Goal: Task Accomplishment & Management: Manage account settings

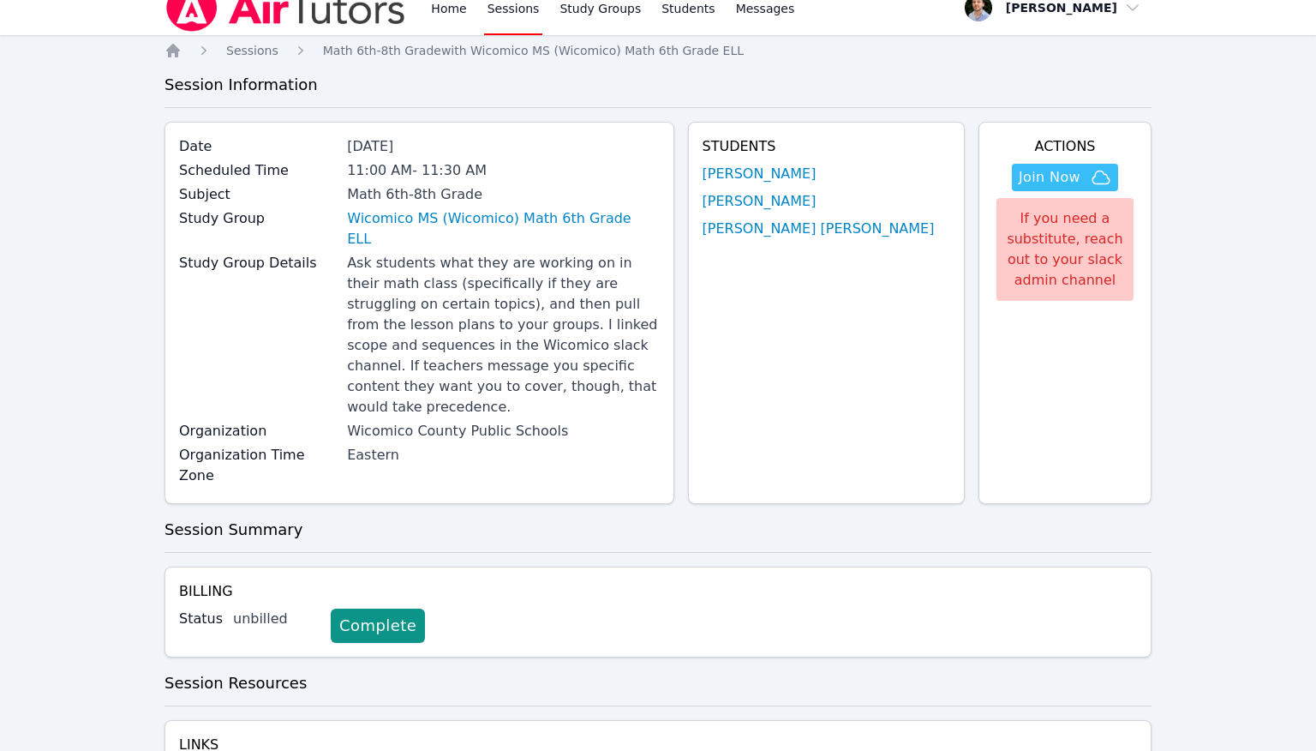
scroll to position [21, 0]
click at [1103, 169] on icon "button" at bounding box center [1101, 176] width 21 height 21
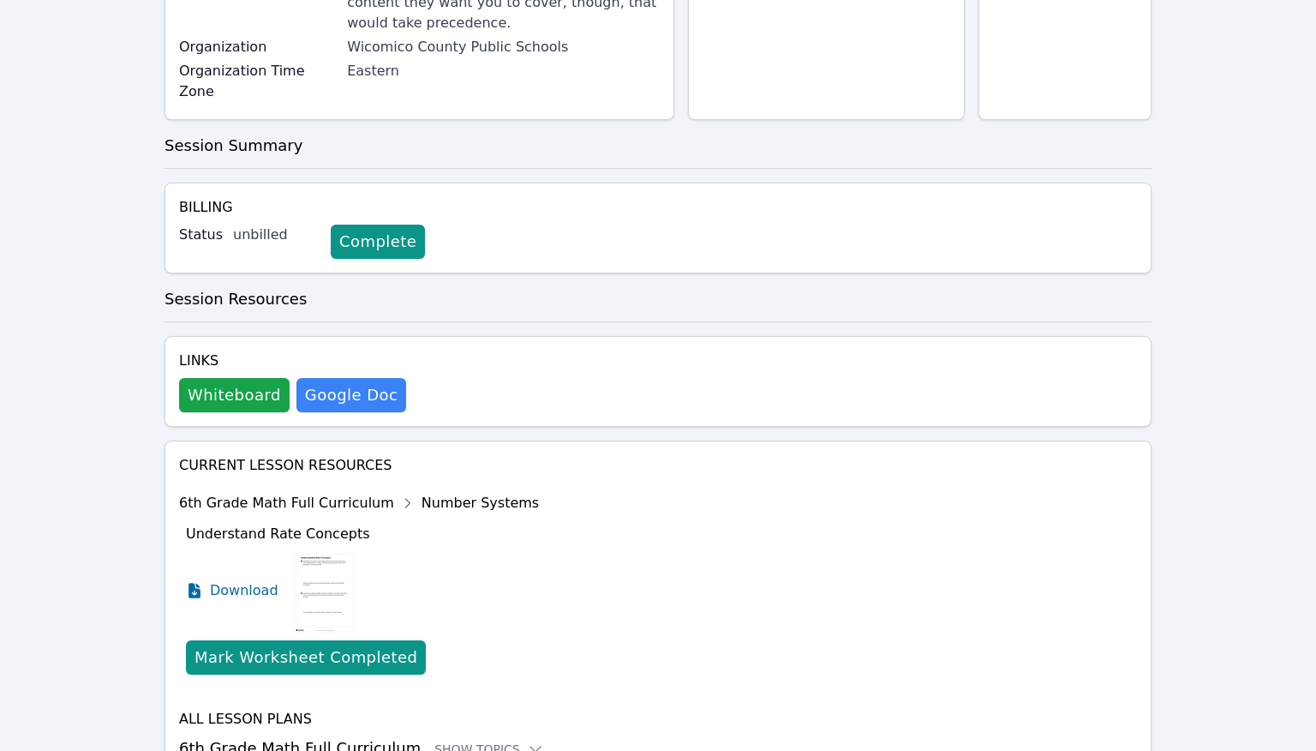
scroll to position [399, 0]
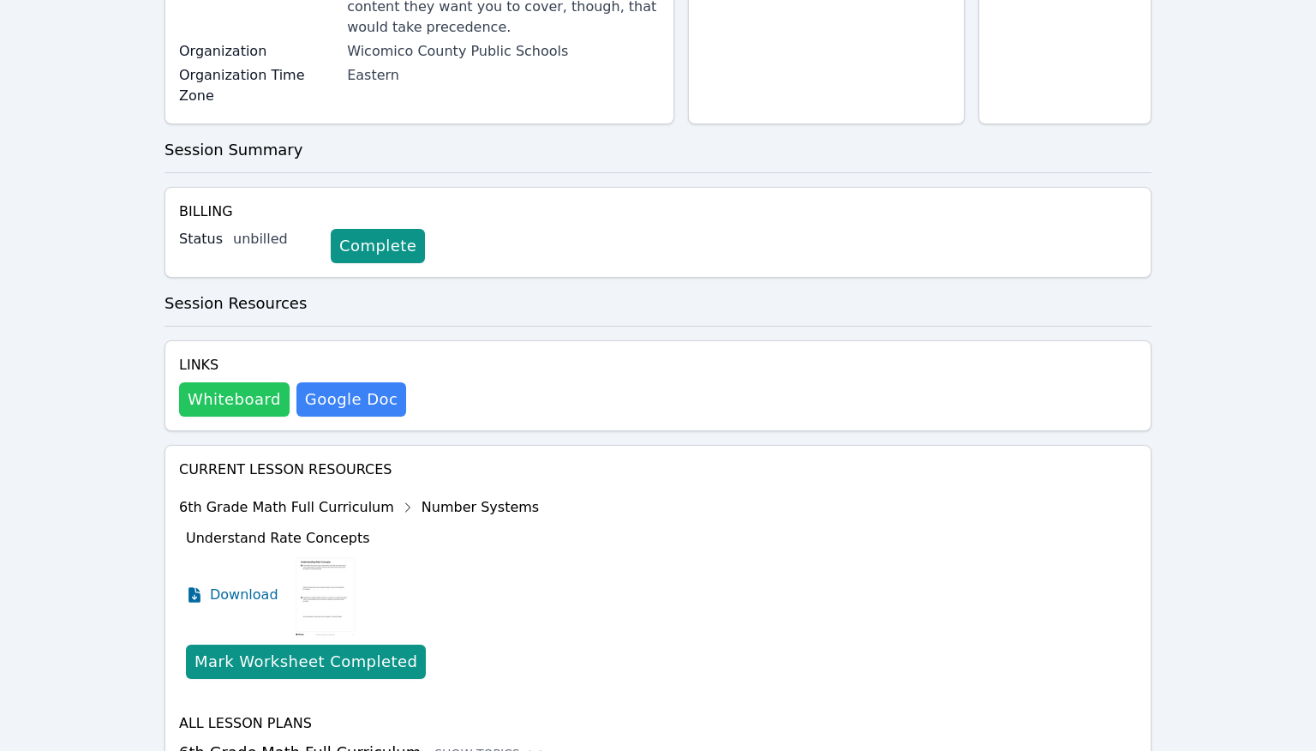
click at [226, 382] on button "Whiteboard" at bounding box center [234, 399] width 111 height 34
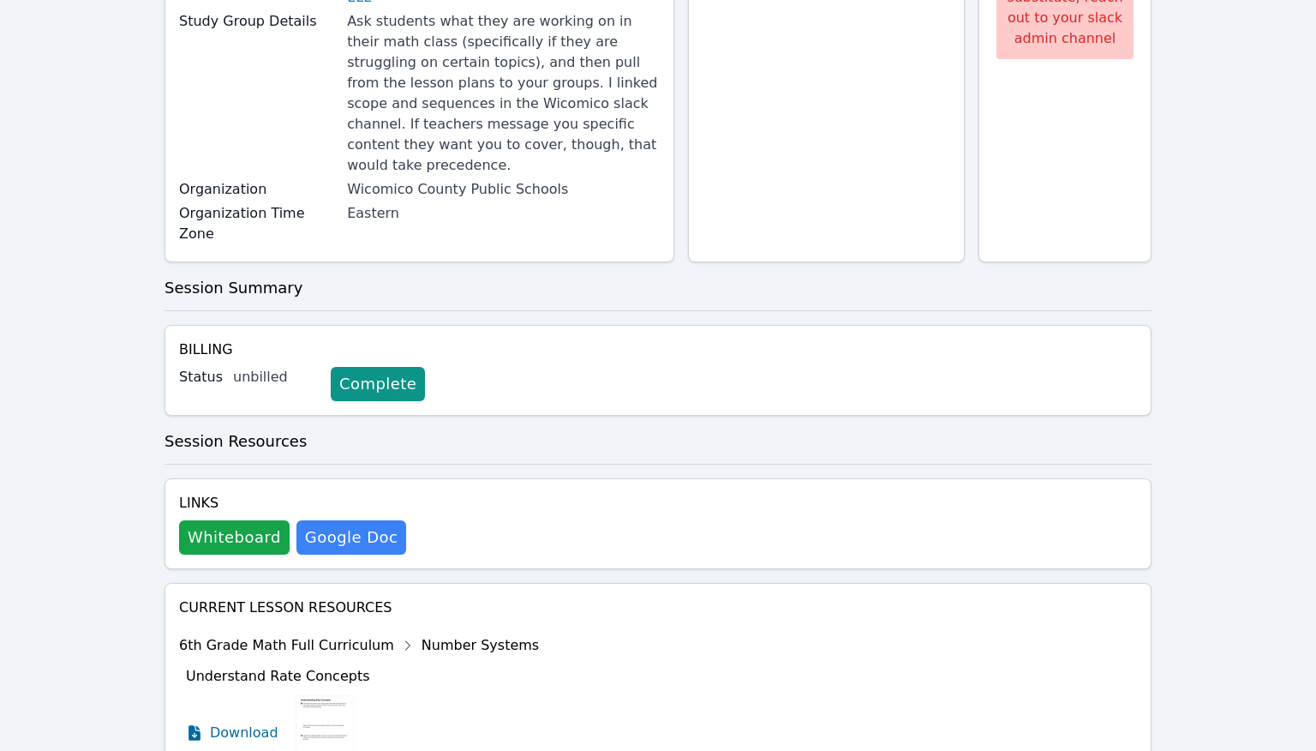
scroll to position [0, 0]
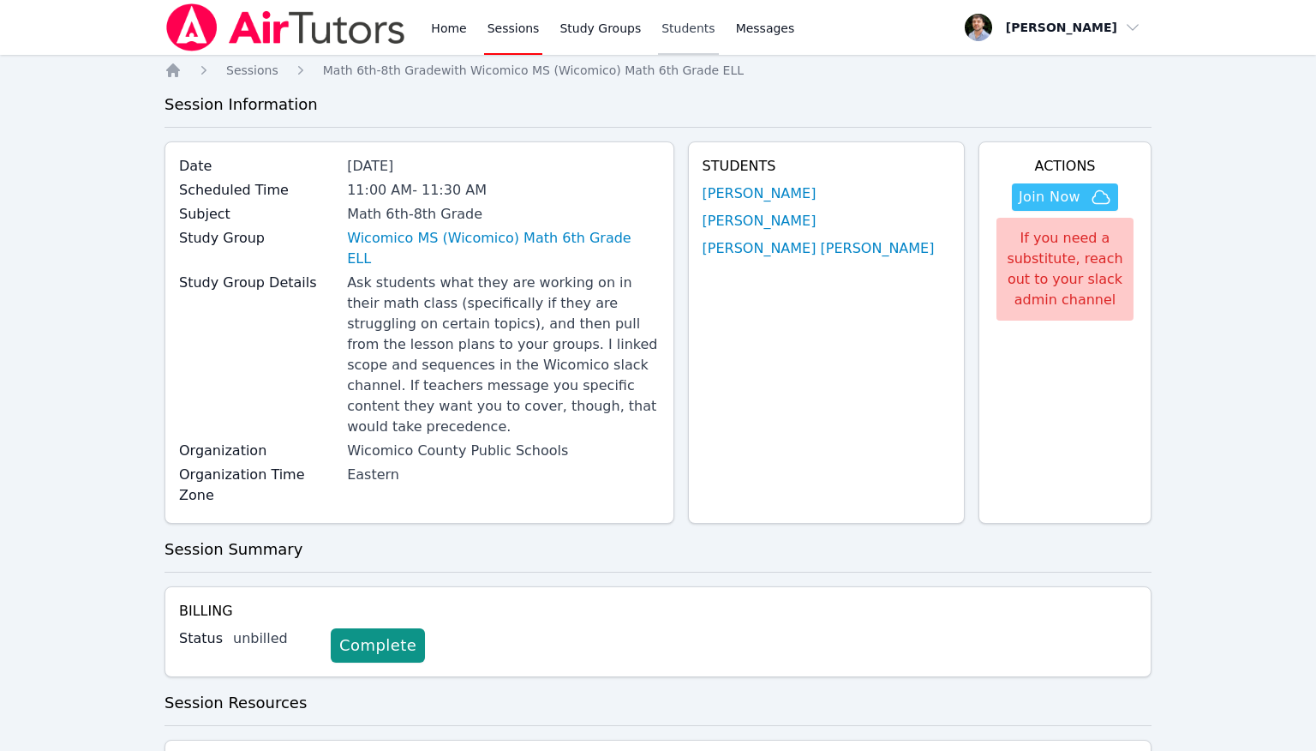
click at [706, 34] on link "Students" at bounding box center [688, 27] width 60 height 55
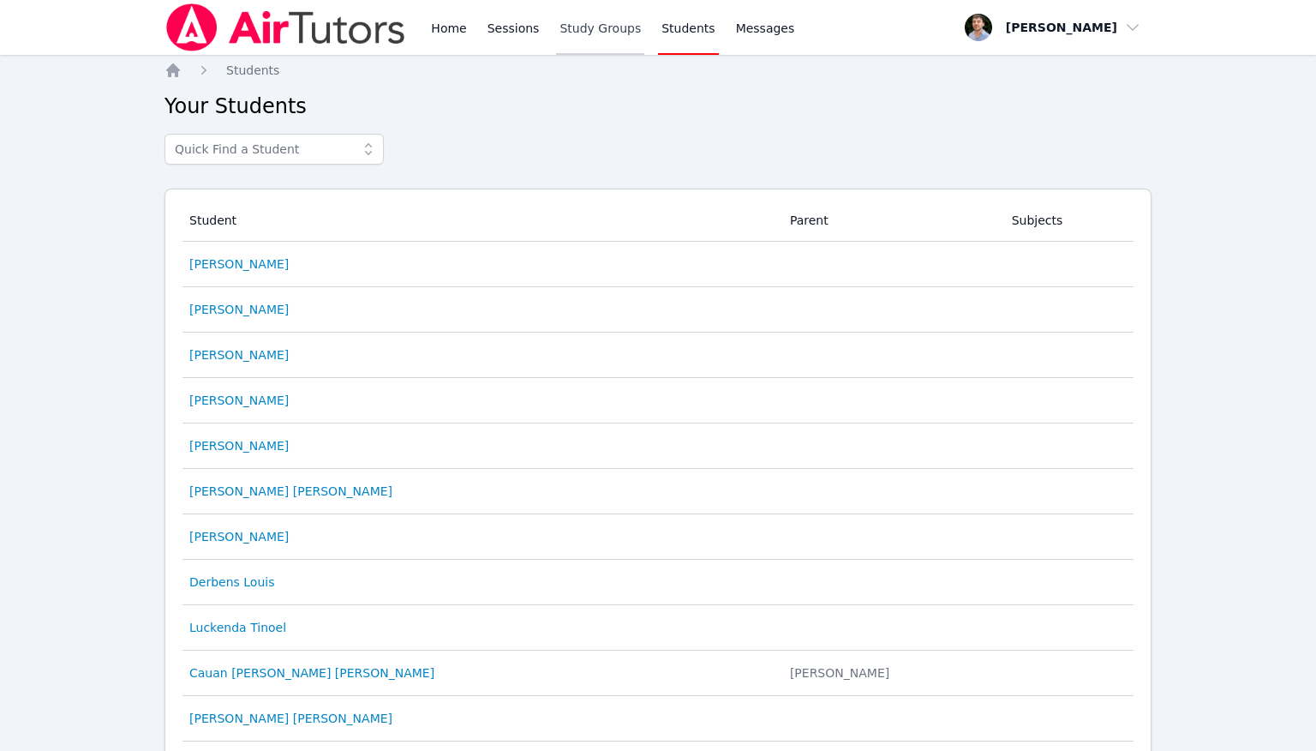
click at [616, 42] on link "Study Groups" at bounding box center [600, 27] width 88 height 55
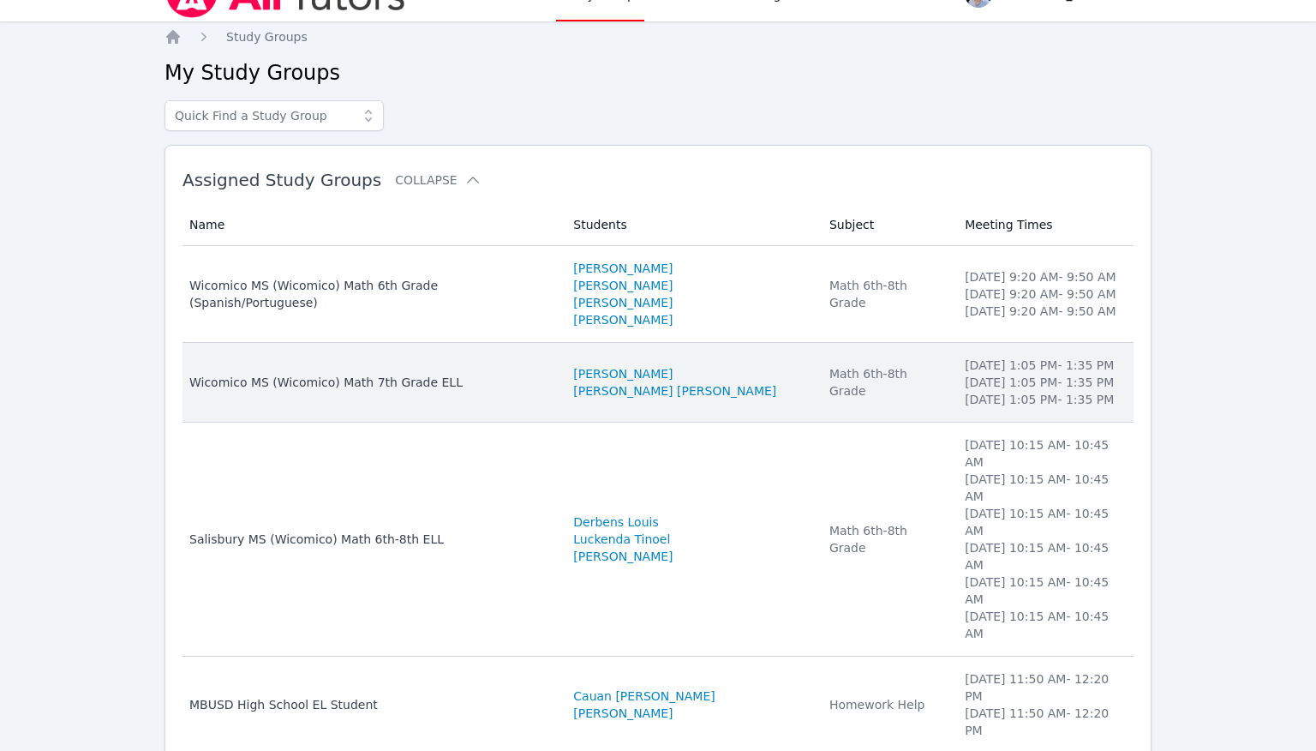
scroll to position [96, 0]
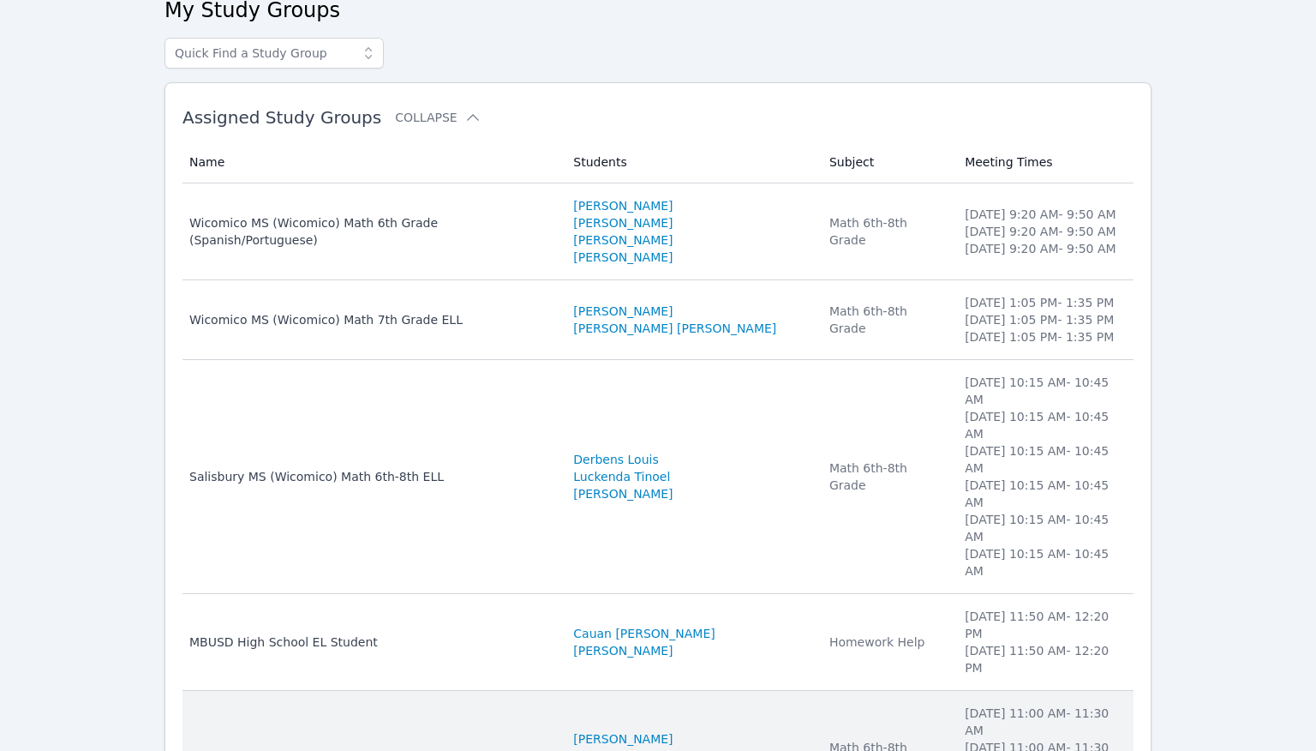
click at [563, 691] on td "Name Wicomico MS (Wicomico) Math 6th Grade ELL" at bounding box center [372, 756] width 380 height 131
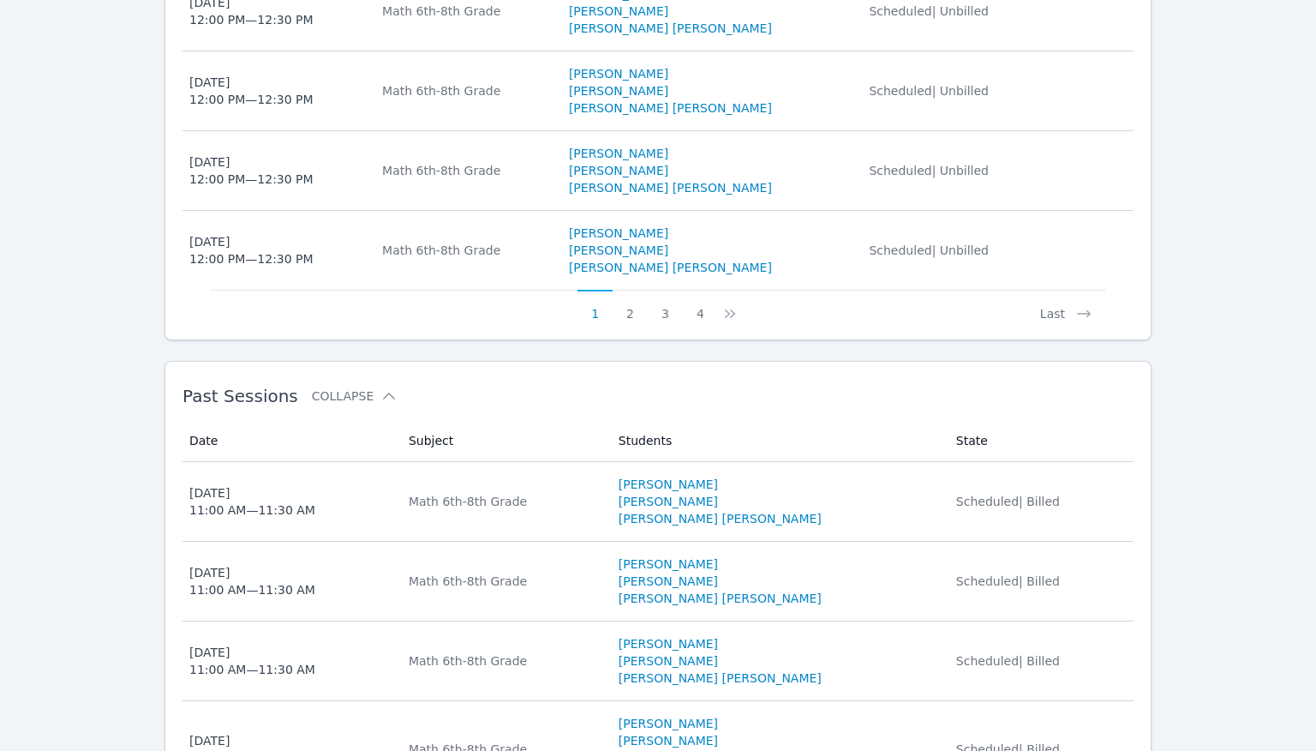
scroll to position [1489, 0]
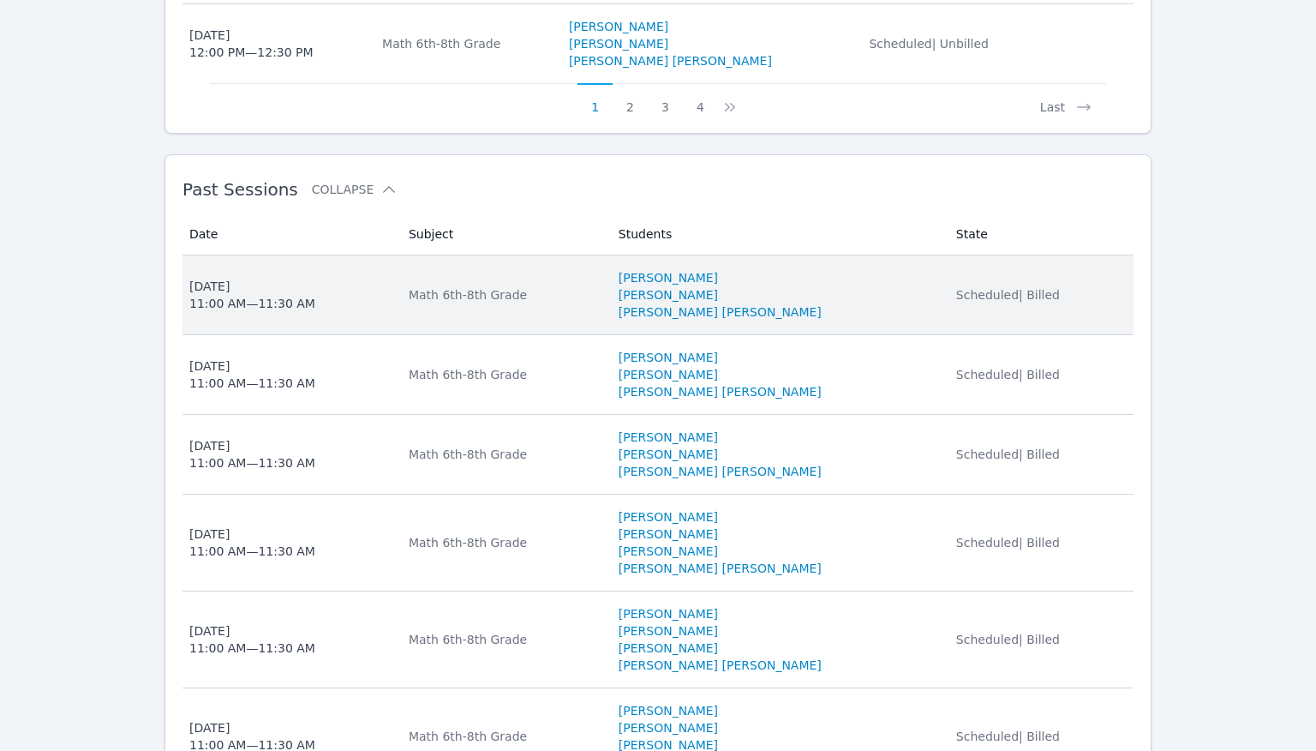
click at [912, 286] on li "[PERSON_NAME]" at bounding box center [777, 294] width 317 height 17
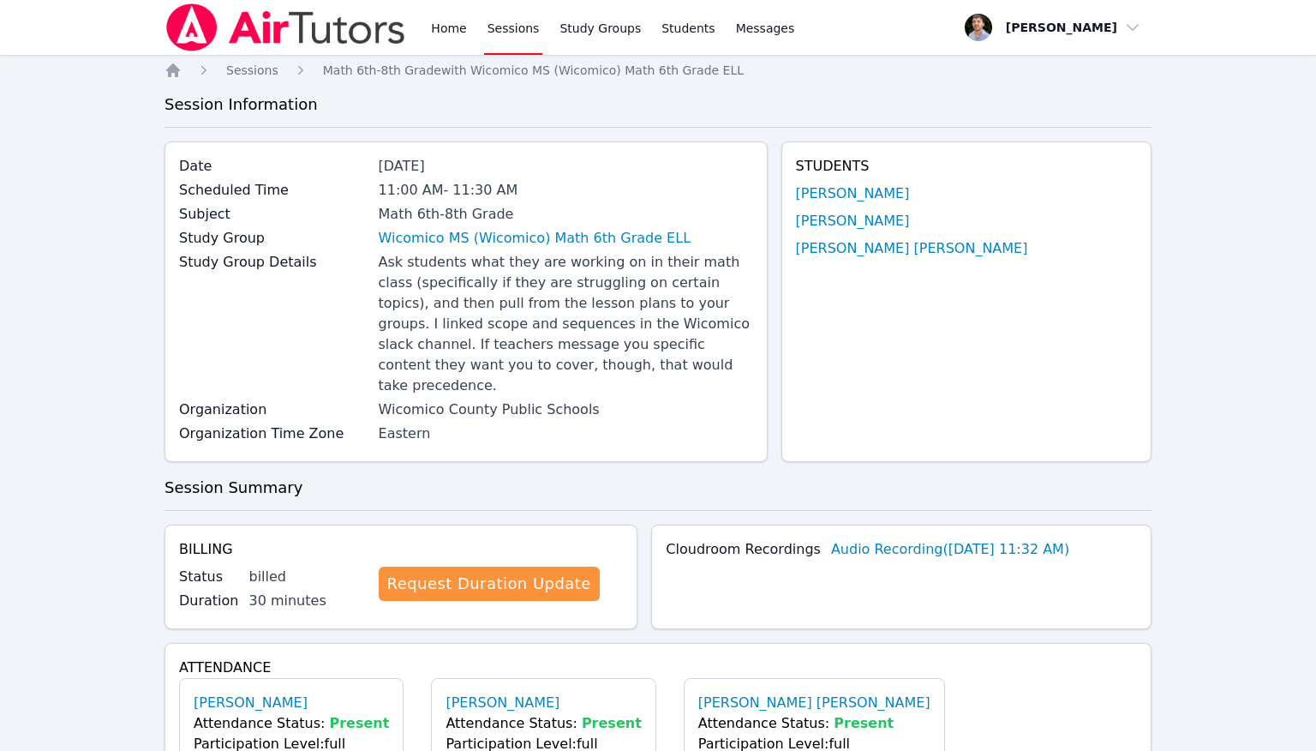
click at [915, 9] on div "Home Sessions Study Groups Students Messages Open user menu Franco Uribe-Rheinb…" at bounding box center [657, 27] width 987 height 55
click at [997, 34] on span "button" at bounding box center [1053, 28] width 187 height 38
click at [934, 68] on nav "Home Sessions Math 6th-8th Grade with Wicomico MS (Wicomico) Math 6th Grade ELL" at bounding box center [657, 70] width 987 height 17
click at [329, 49] on img at bounding box center [285, 27] width 242 height 48
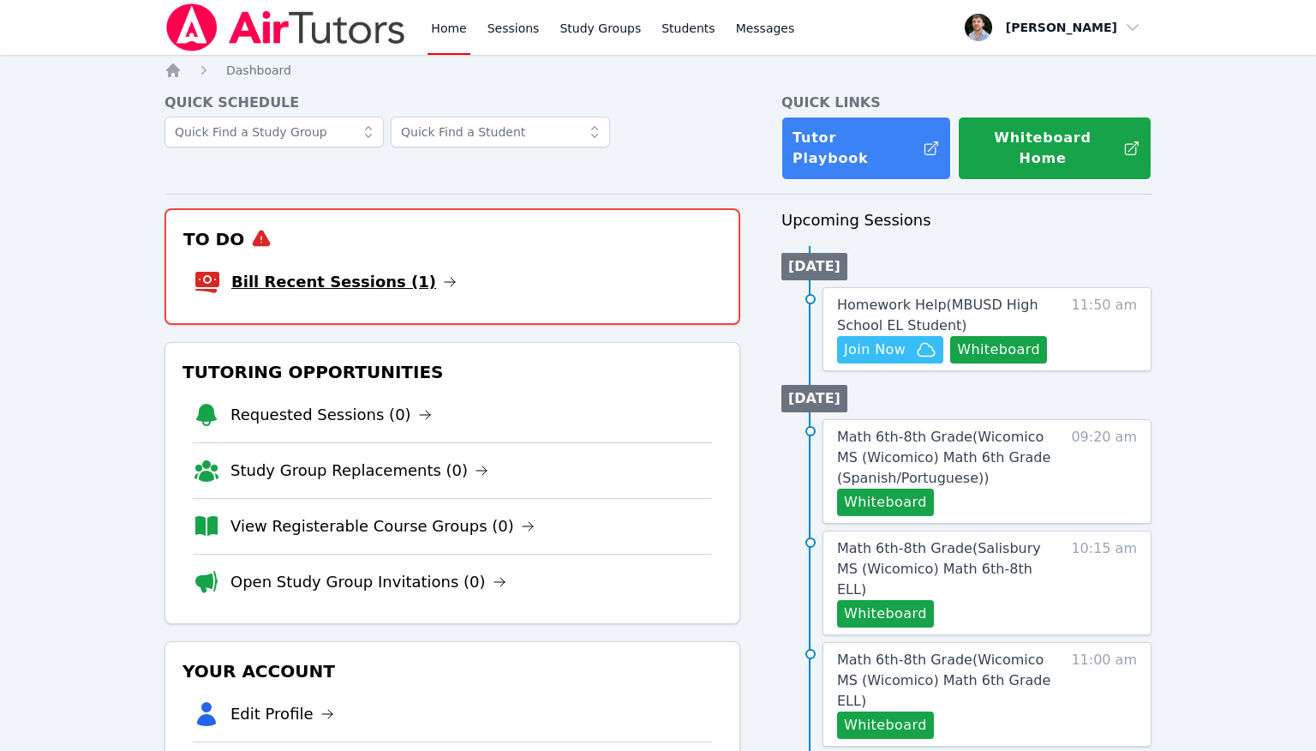
click at [371, 270] on link "Bill Recent Sessions (1)" at bounding box center [343, 282] width 225 height 24
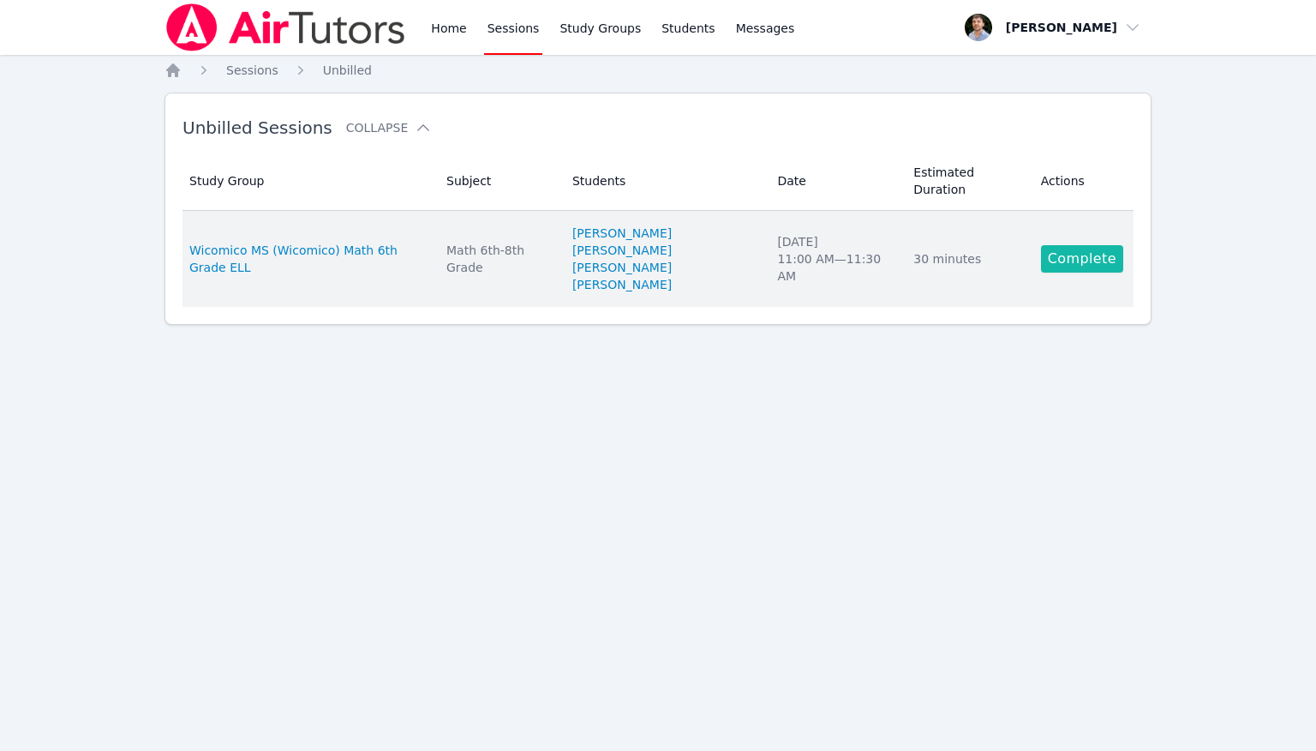
click at [1076, 252] on link "Complete" at bounding box center [1082, 258] width 82 height 27
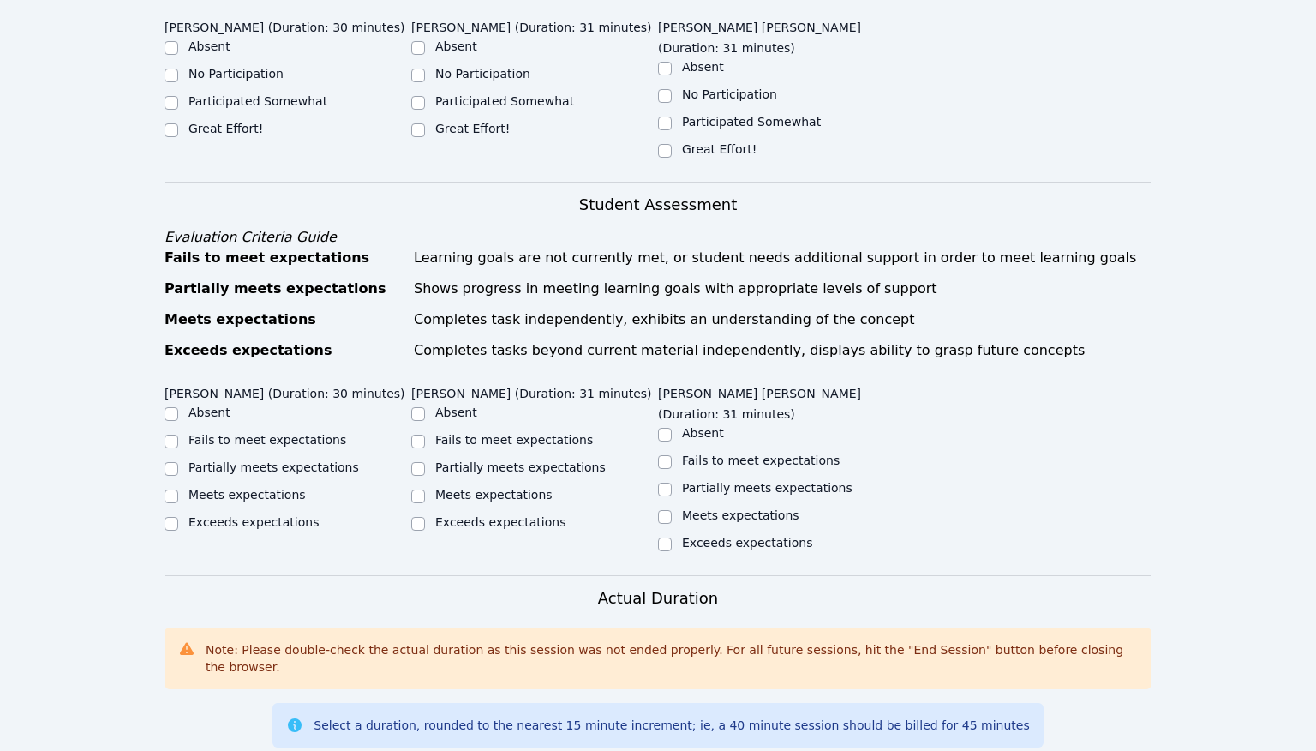
scroll to position [637, 0]
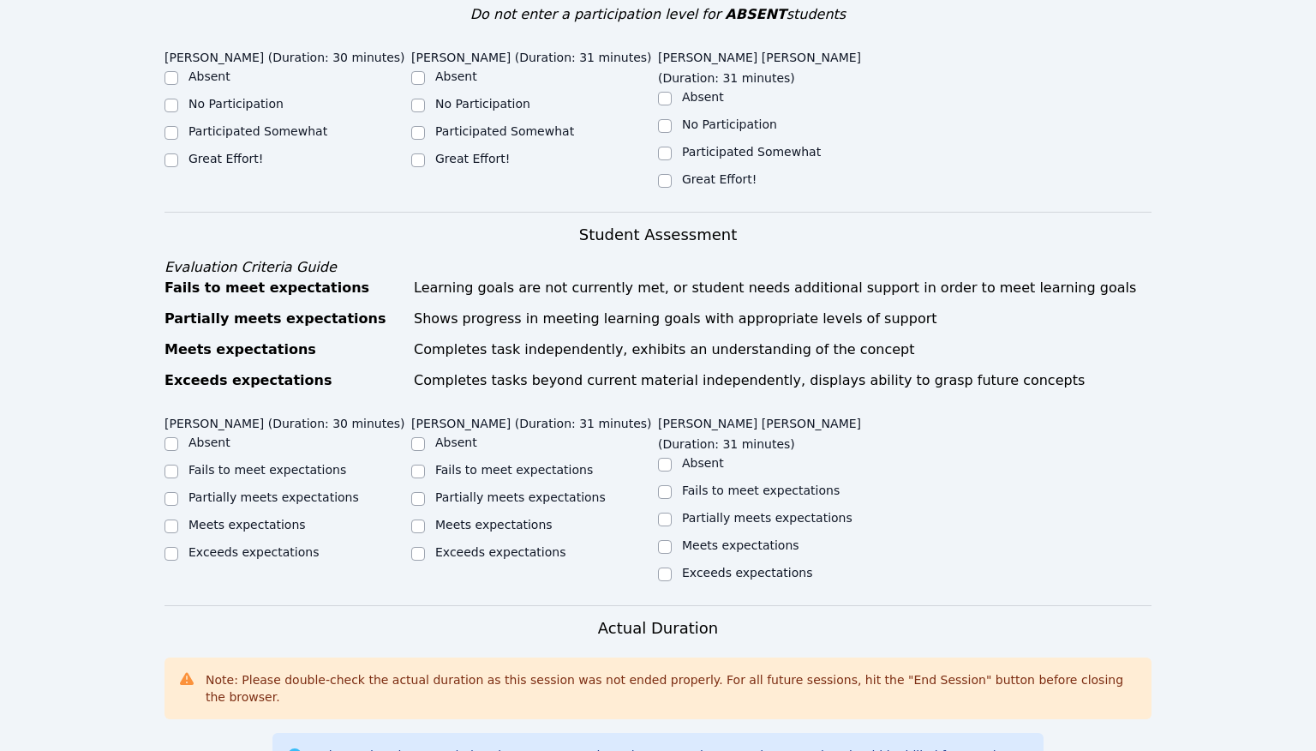
click at [694, 172] on label "Great Effort!" at bounding box center [719, 179] width 75 height 14
click at [672, 174] on input "Great Effort!" at bounding box center [665, 181] width 14 height 14
checkbox input "true"
click at [496, 152] on label "Great Effort!" at bounding box center [472, 159] width 75 height 14
click at [425, 153] on input "Great Effort!" at bounding box center [418, 160] width 14 height 14
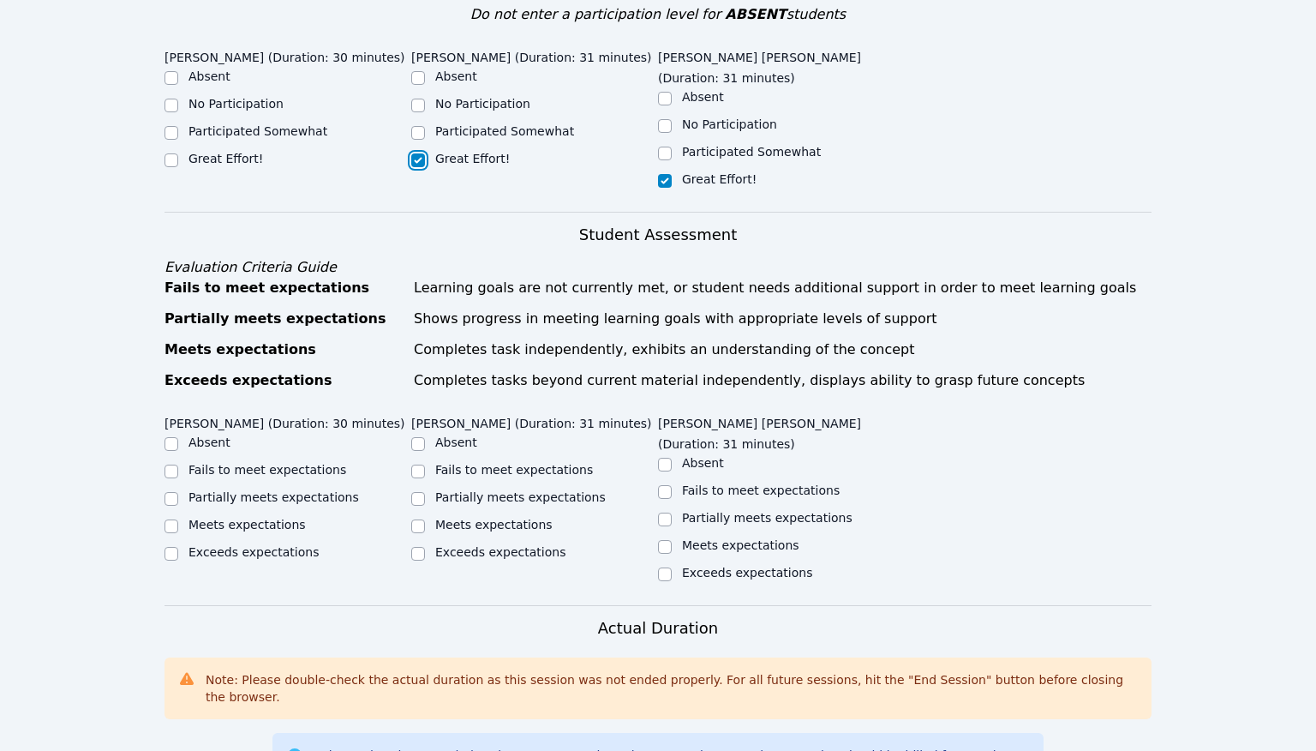
checkbox input "true"
click at [239, 152] on label "Great Effort!" at bounding box center [225, 159] width 75 height 14
click at [178, 153] on input "Great Effort!" at bounding box center [171, 160] width 14 height 14
checkbox input "true"
click at [281, 517] on label "Meets expectations" at bounding box center [246, 524] width 117 height 14
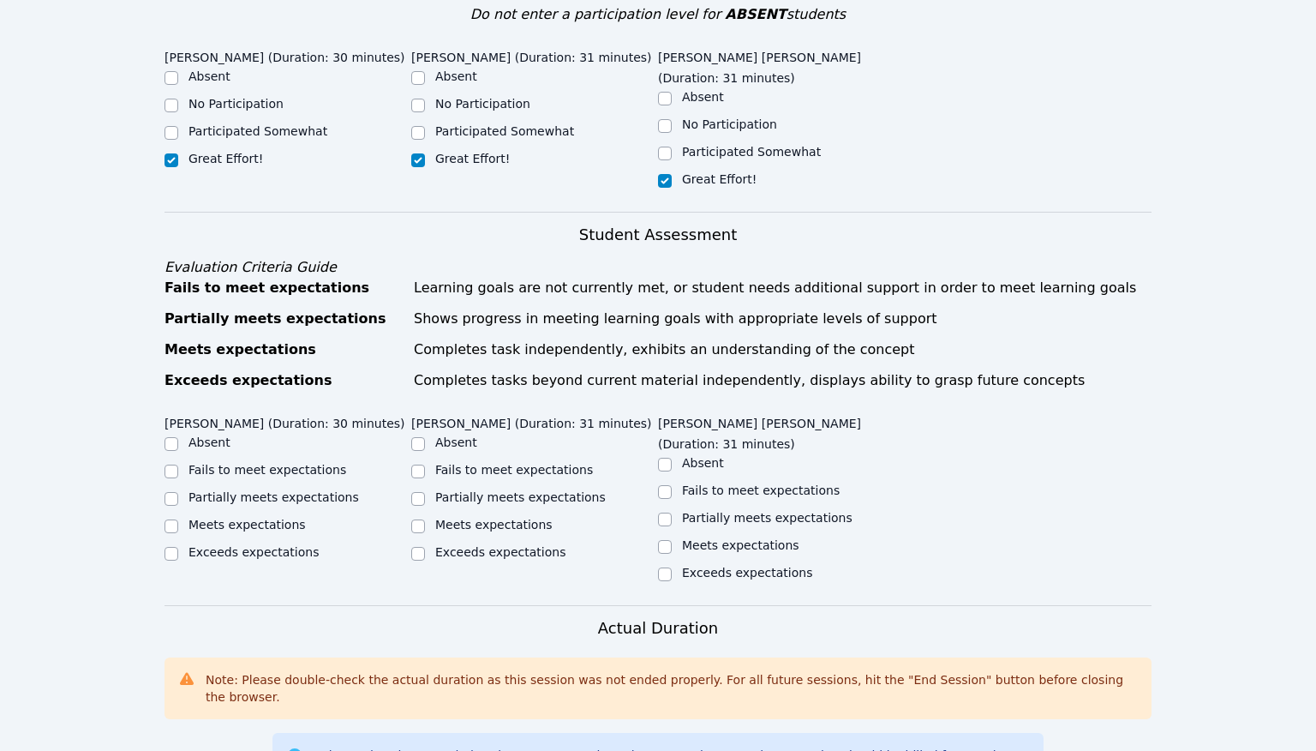
click at [178, 519] on input "Meets expectations" at bounding box center [171, 526] width 14 height 14
checkbox input "true"
click at [500, 517] on label "Meets expectations" at bounding box center [493, 524] width 117 height 14
click at [425, 519] on input "Meets expectations" at bounding box center [418, 526] width 14 height 14
checkbox input "true"
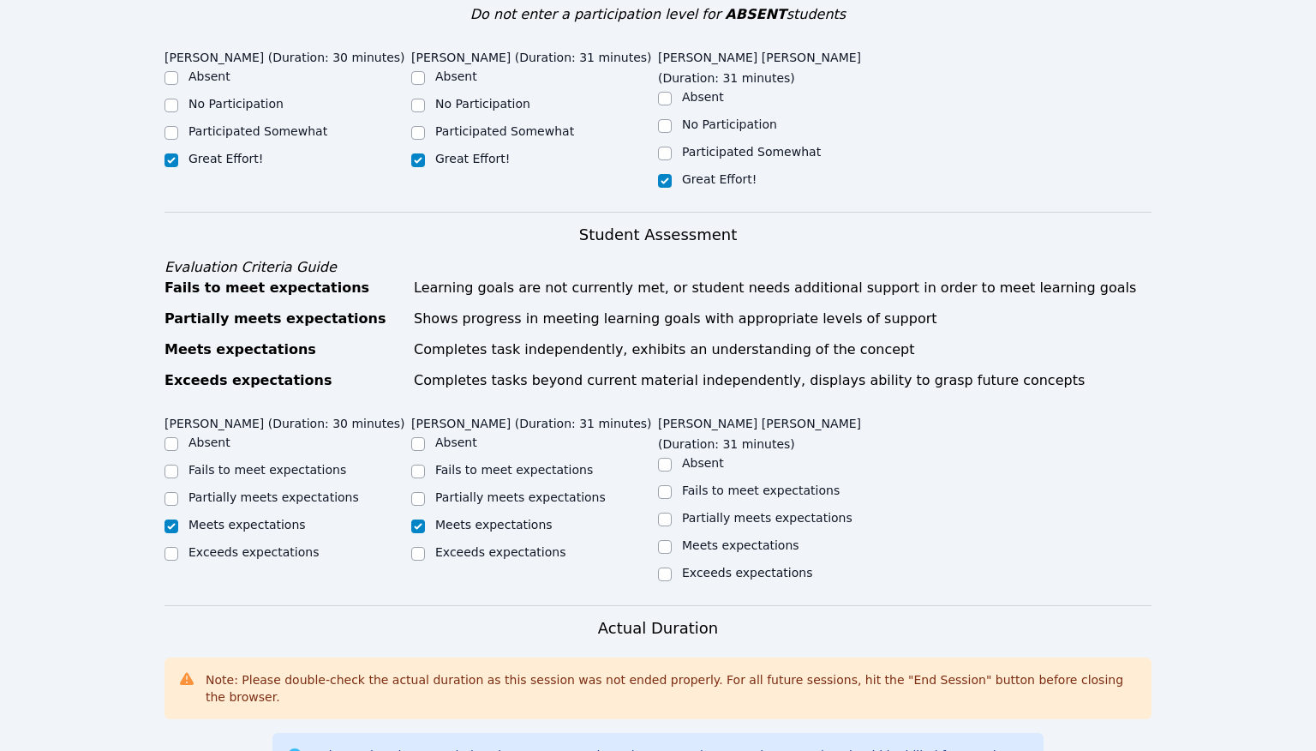
click at [703, 538] on label "Meets expectations" at bounding box center [740, 545] width 117 height 14
click at [672, 540] on input "Meets expectations" at bounding box center [665, 547] width 14 height 14
checkbox input "true"
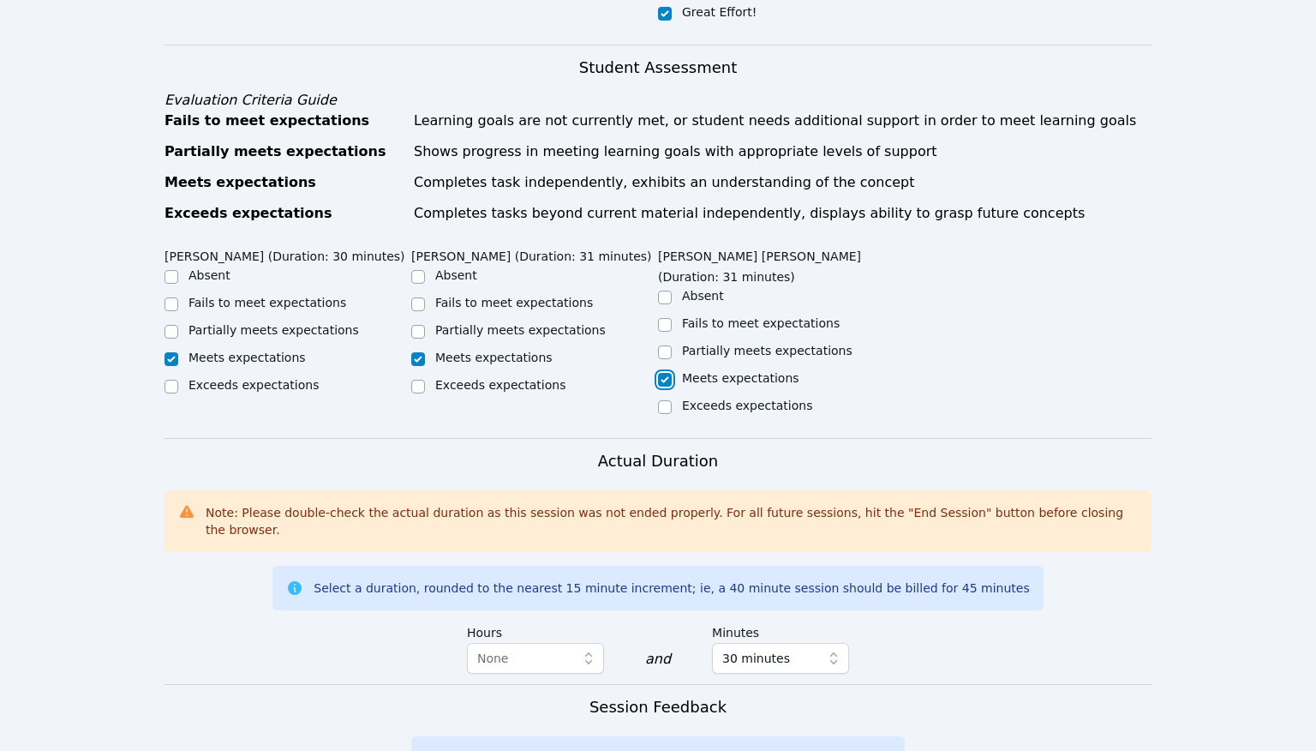
scroll to position [1239, 0]
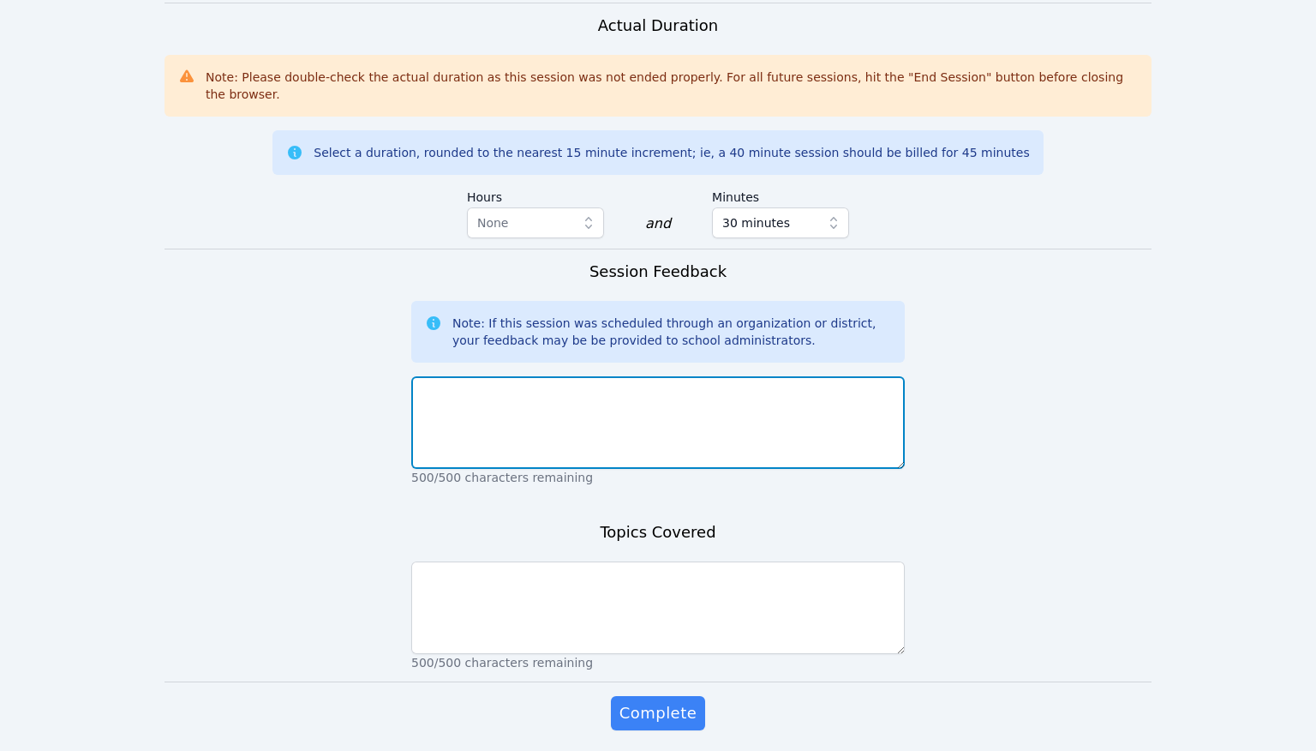
click at [691, 376] on textarea at bounding box center [657, 422] width 493 height 93
type textarea "Went well."
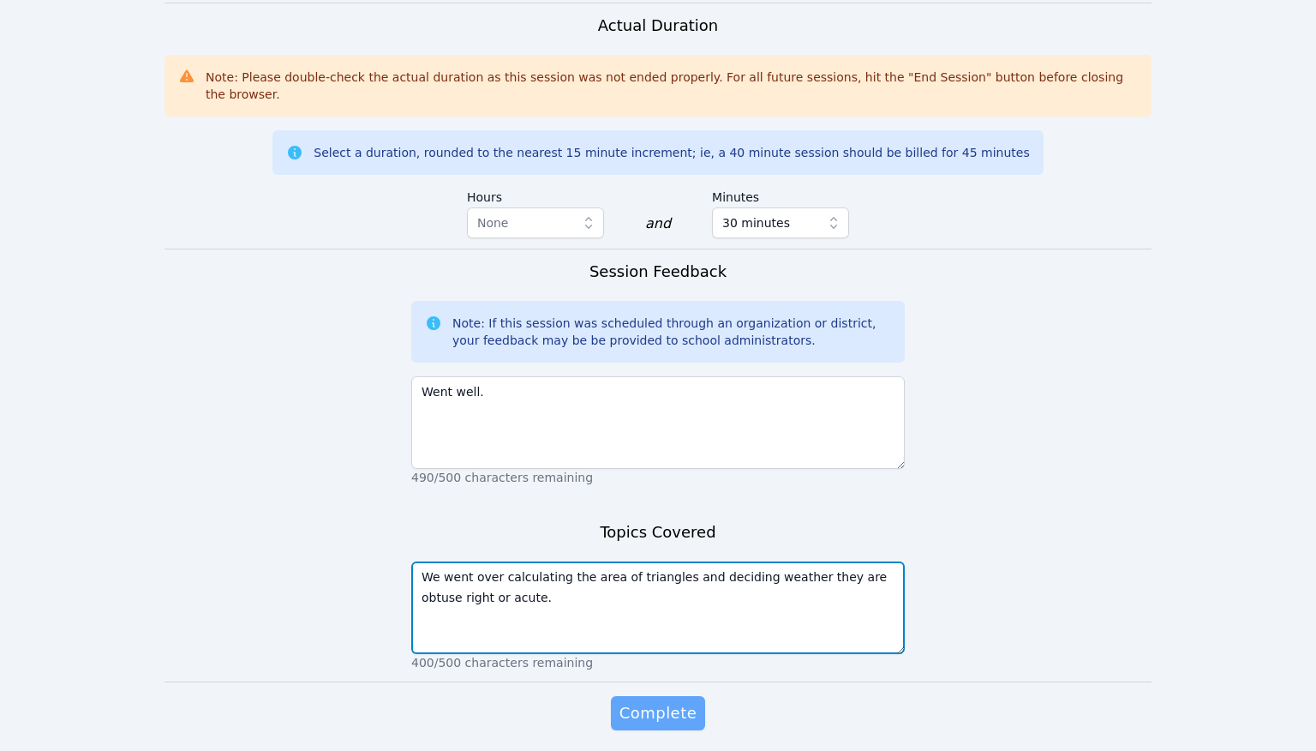
type textarea "We went over calculating the area of triangles and deciding weather they are ob…"
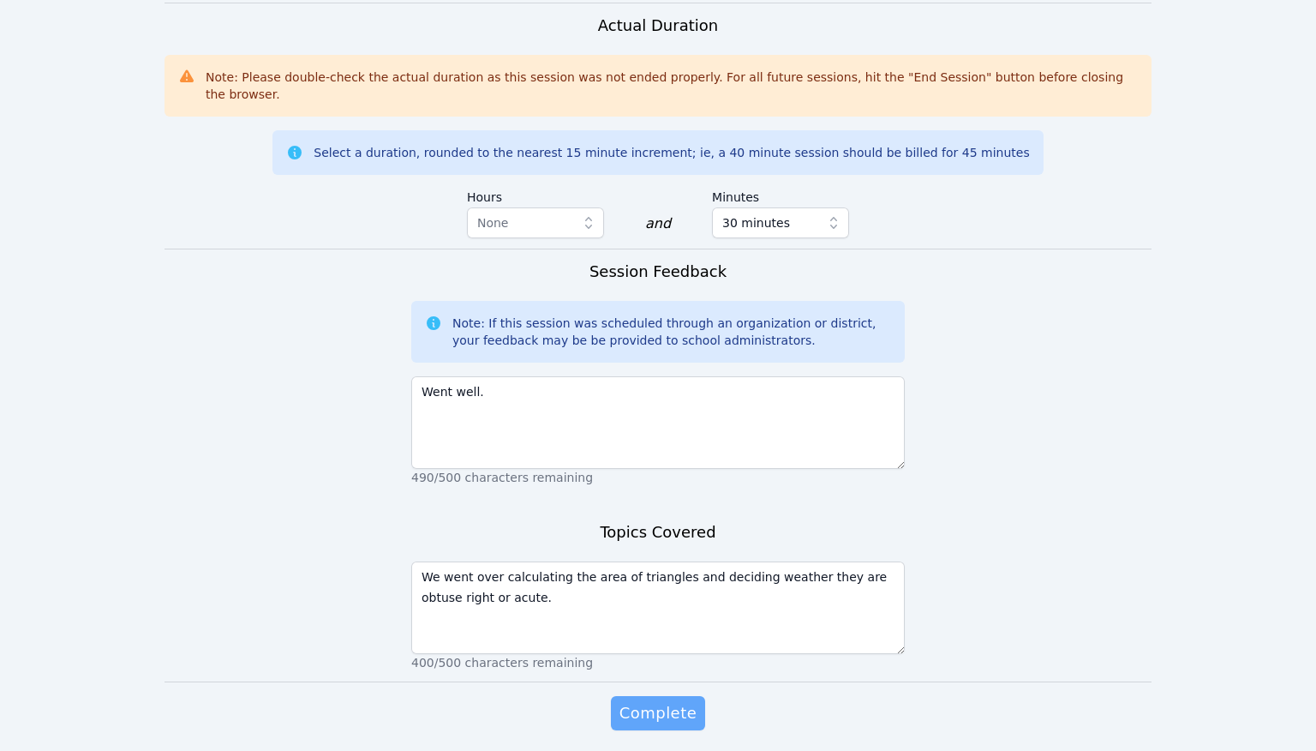
click at [691, 701] on span "Complete" at bounding box center [657, 713] width 77 height 24
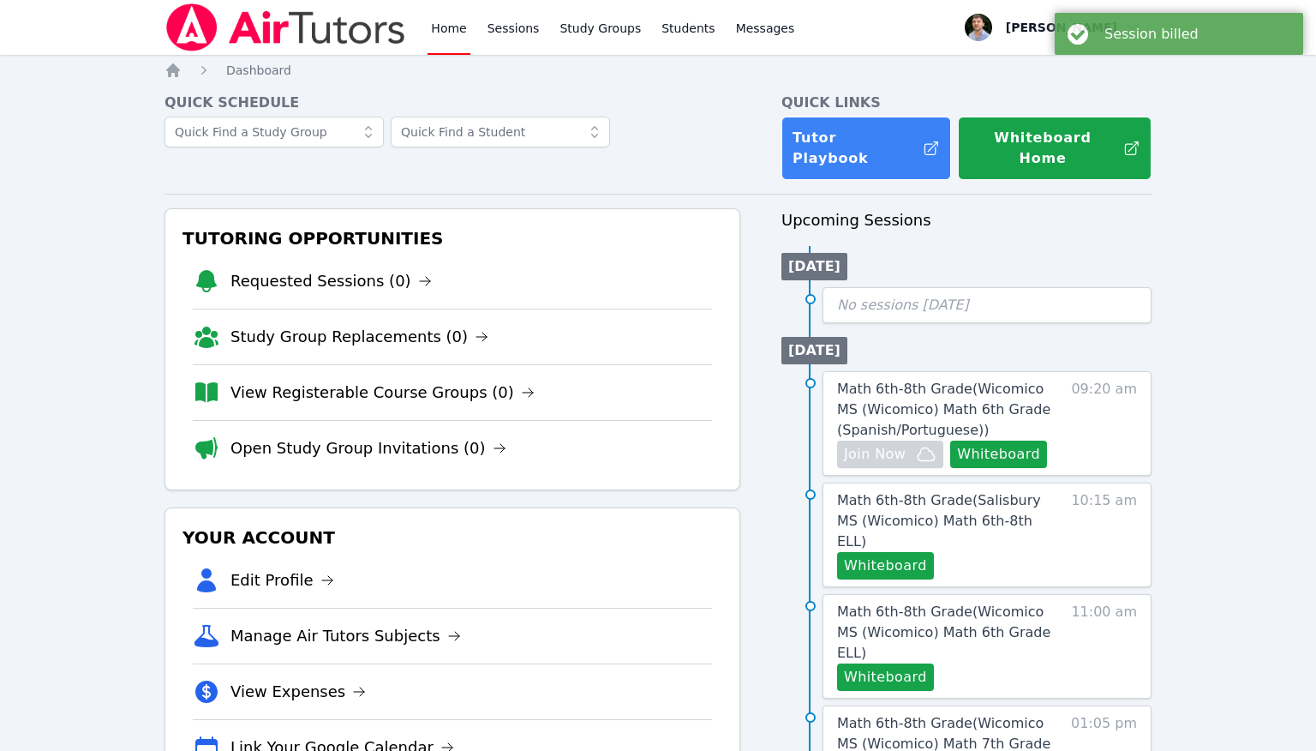
click at [329, 21] on img at bounding box center [285, 27] width 242 height 48
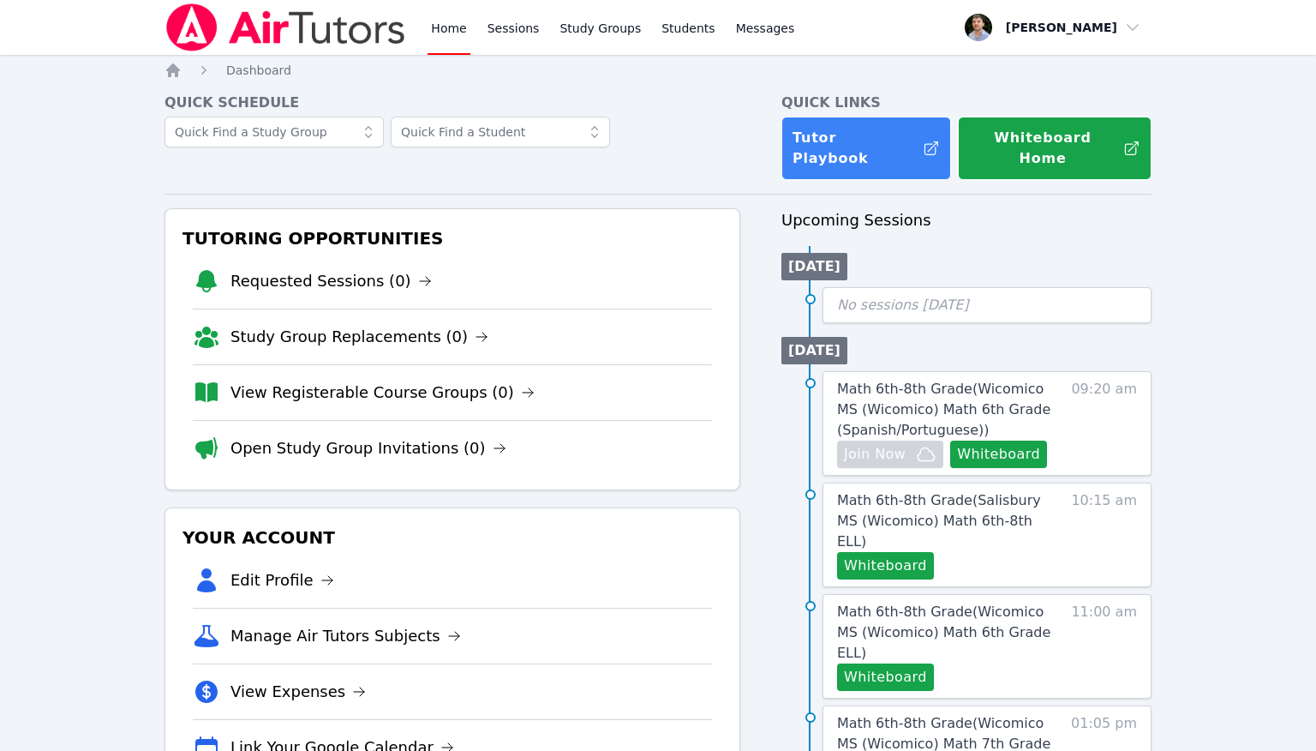
click at [341, 33] on img at bounding box center [285, 27] width 242 height 48
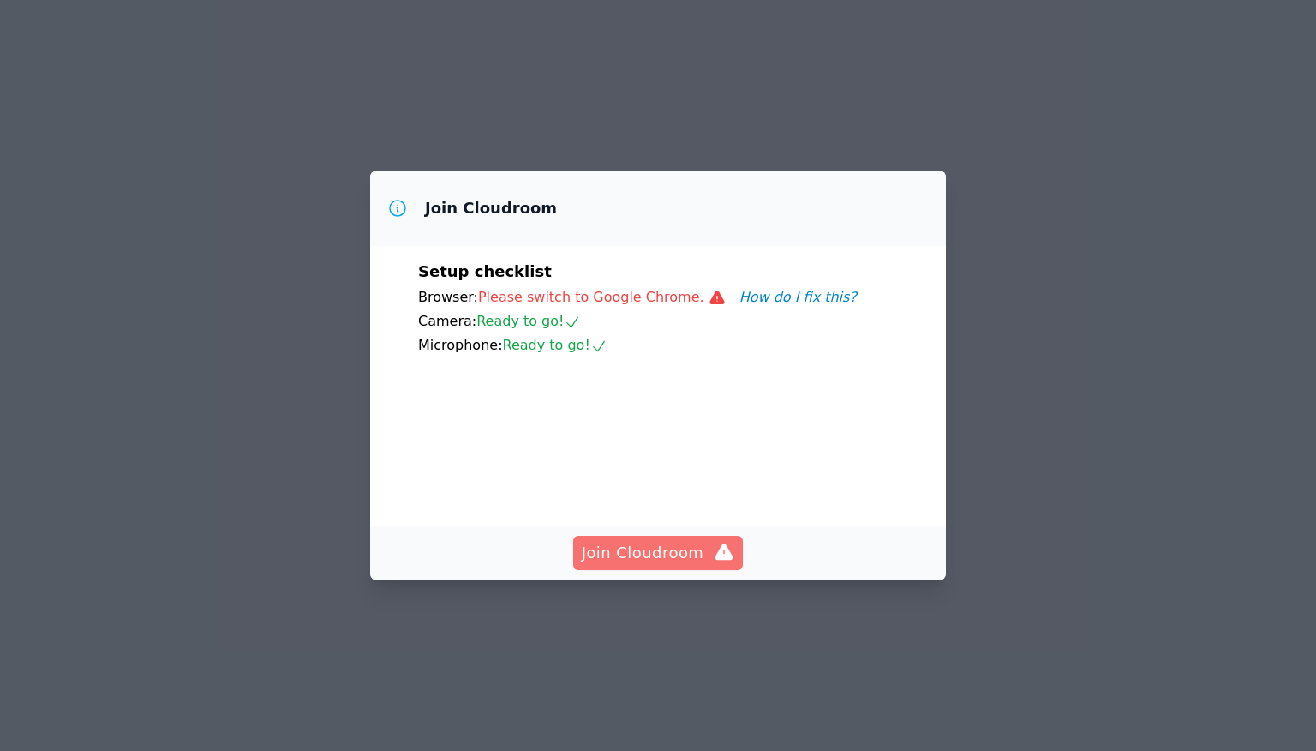
click at [625, 565] on span "Join Cloudroom" at bounding box center [658, 553] width 153 height 24
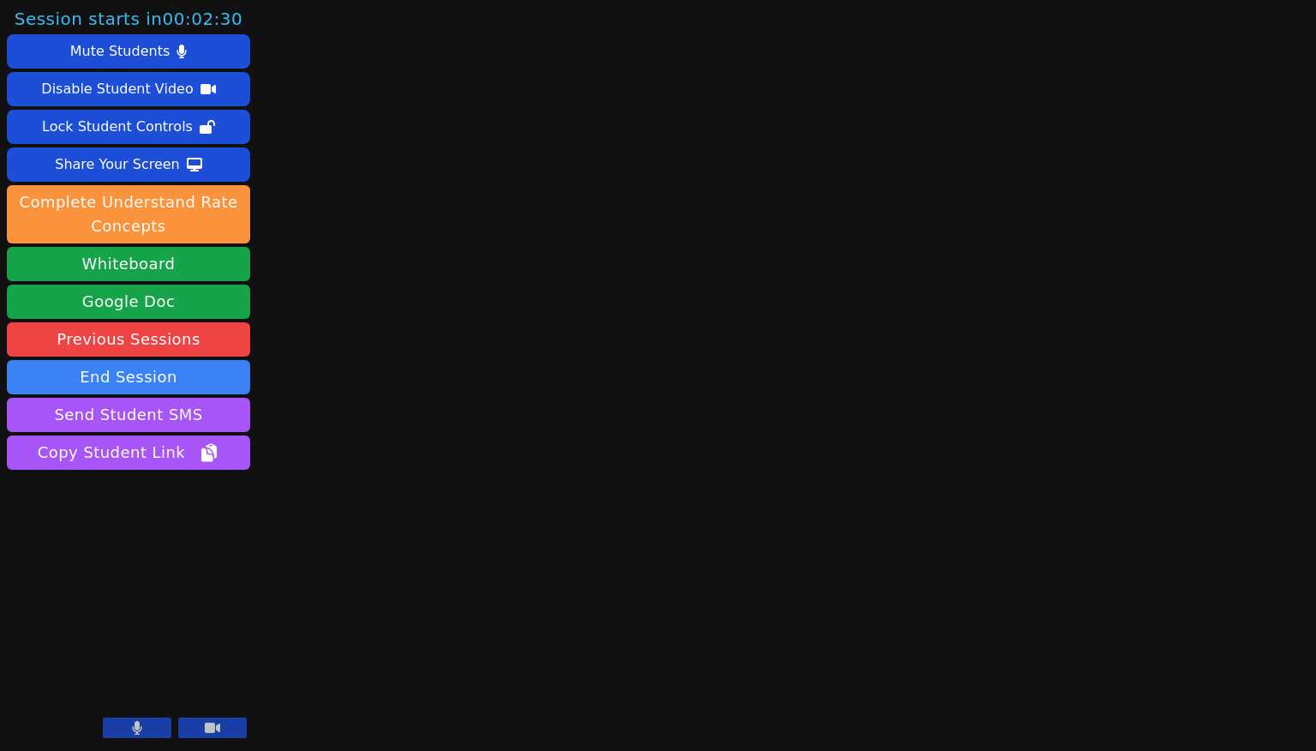
click at [226, 732] on button at bounding box center [212, 727] width 69 height 21
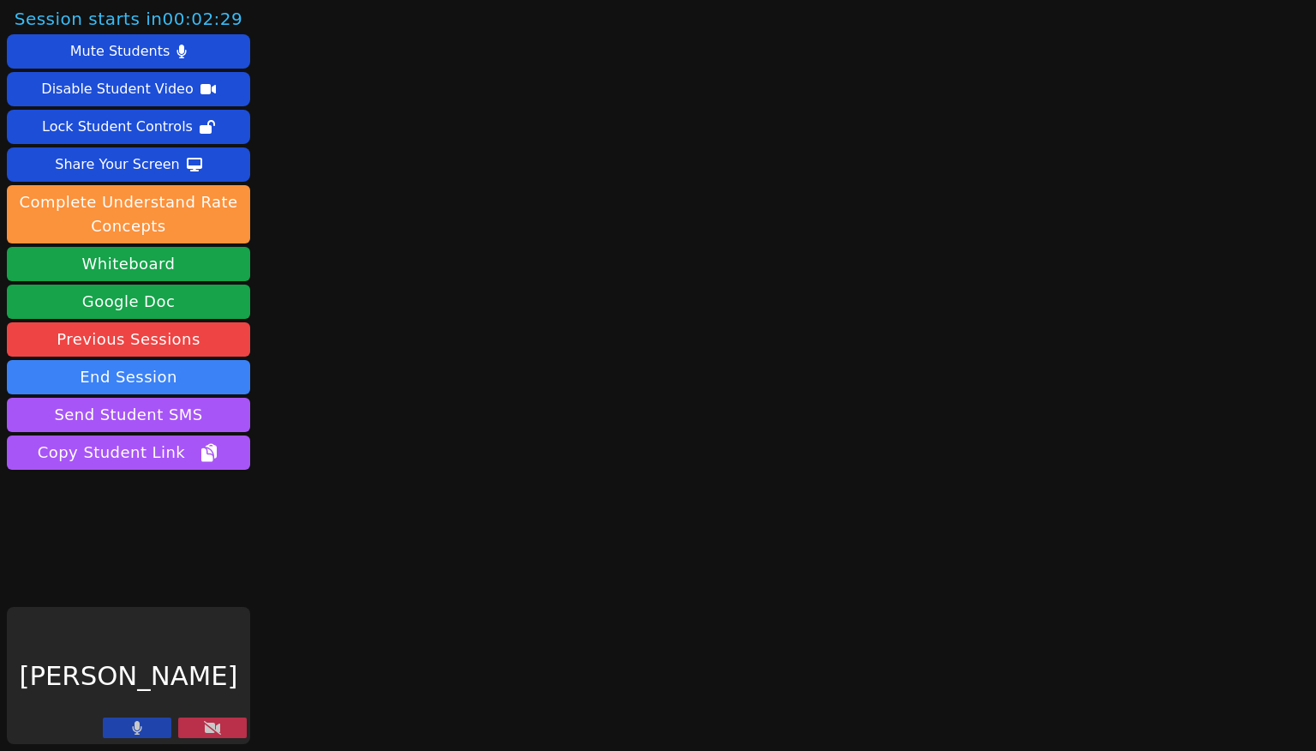
click at [147, 728] on button at bounding box center [137, 727] width 69 height 21
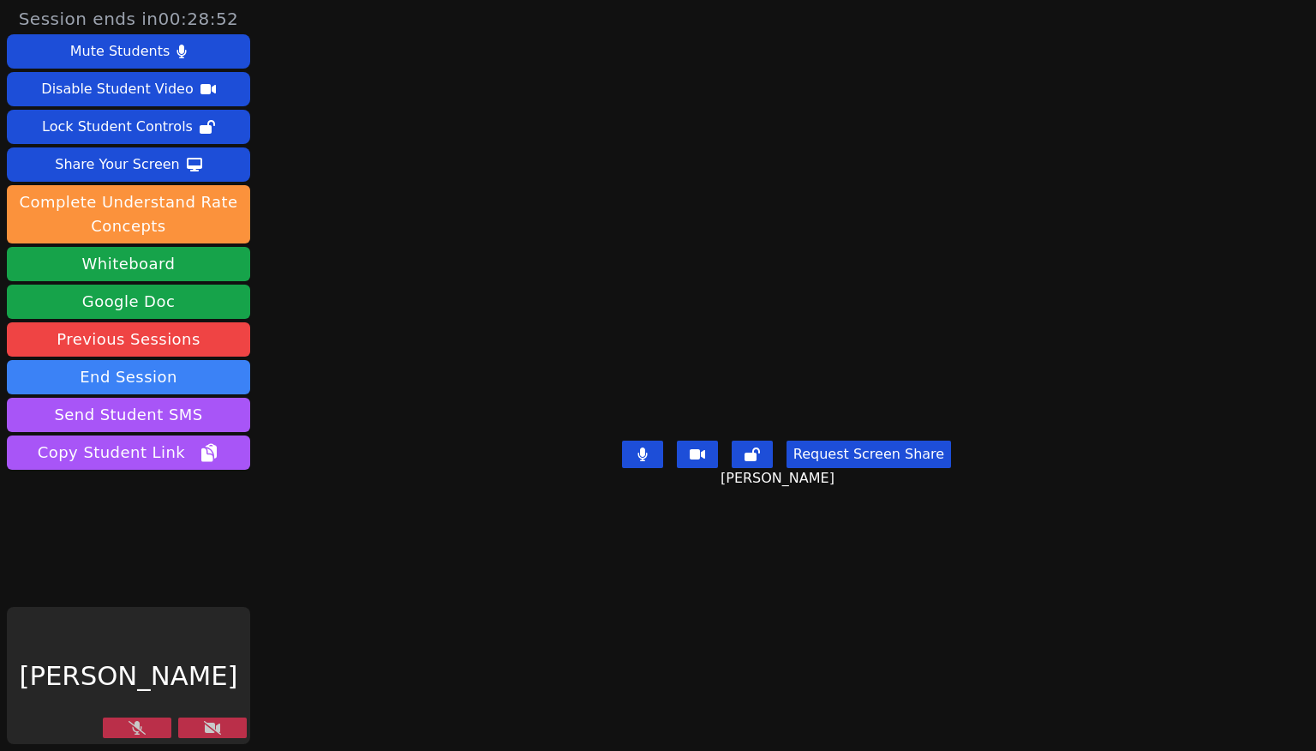
click at [188, 729] on button at bounding box center [212, 727] width 69 height 21
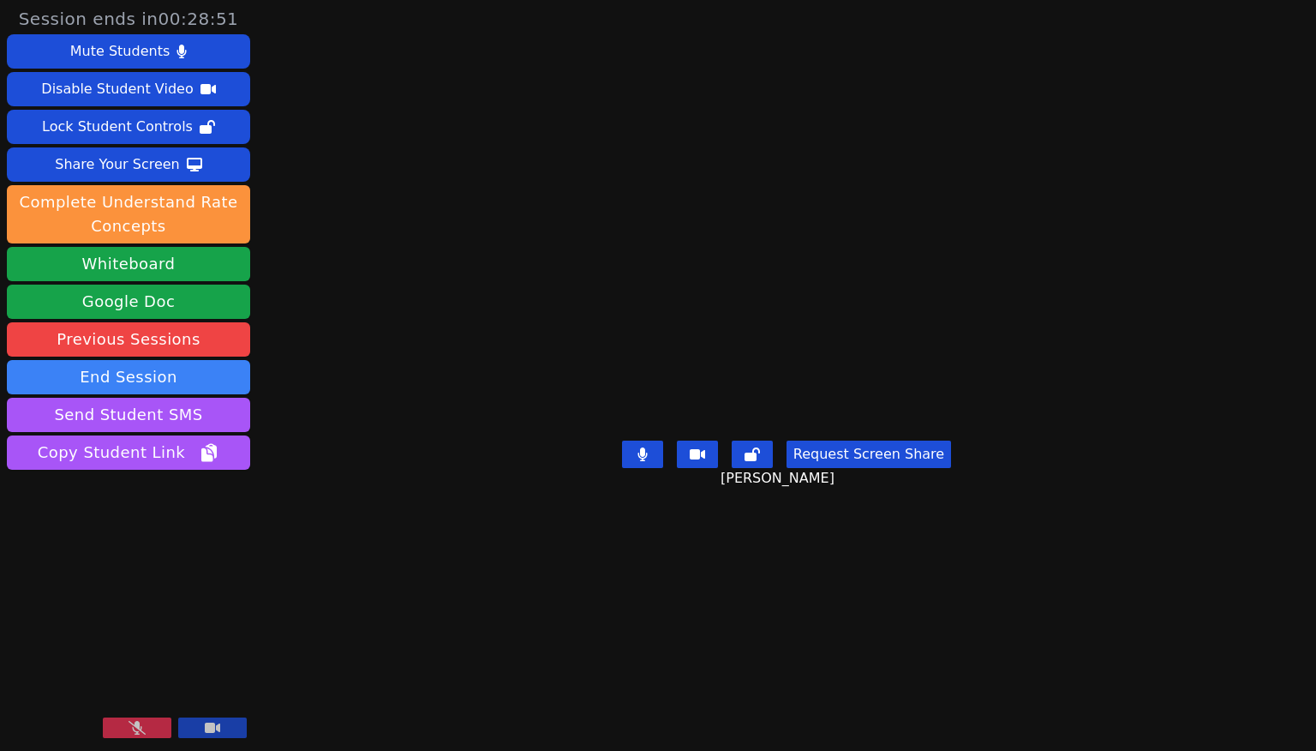
click at [151, 729] on button at bounding box center [137, 727] width 69 height 21
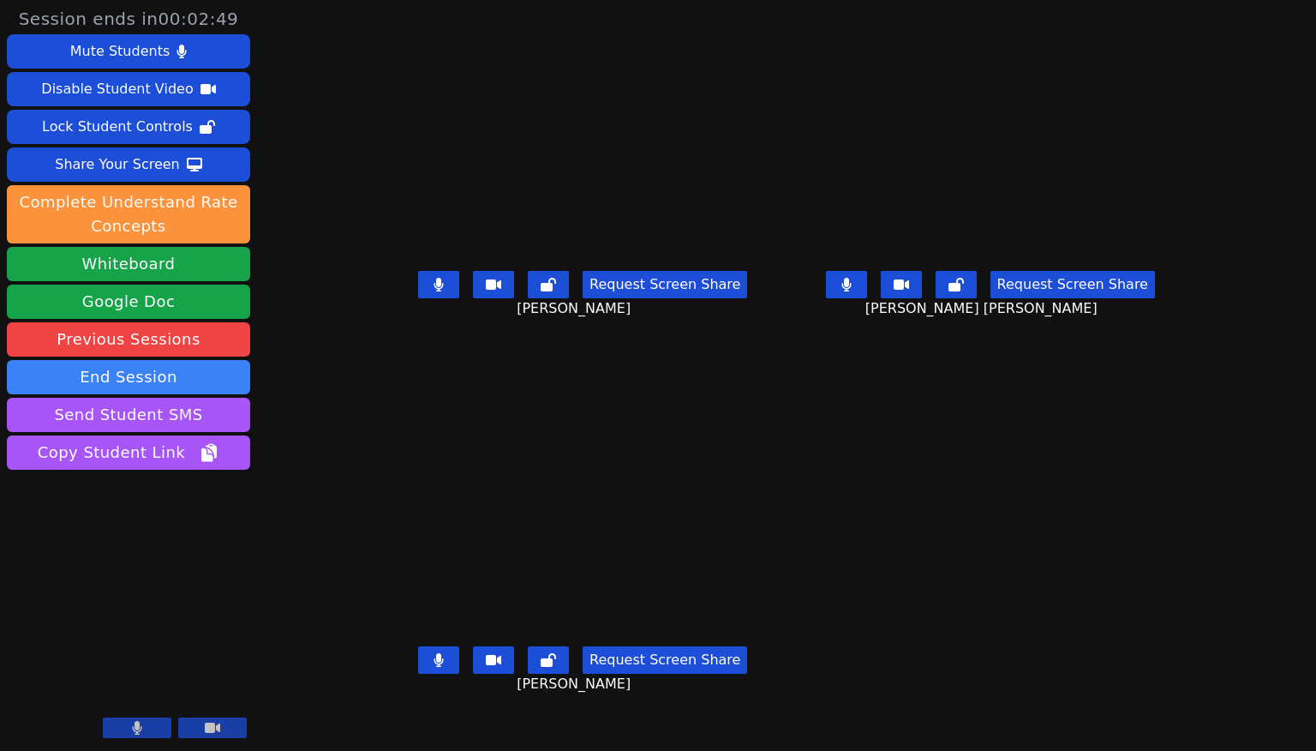
click at [418, 298] on button at bounding box center [438, 284] width 41 height 27
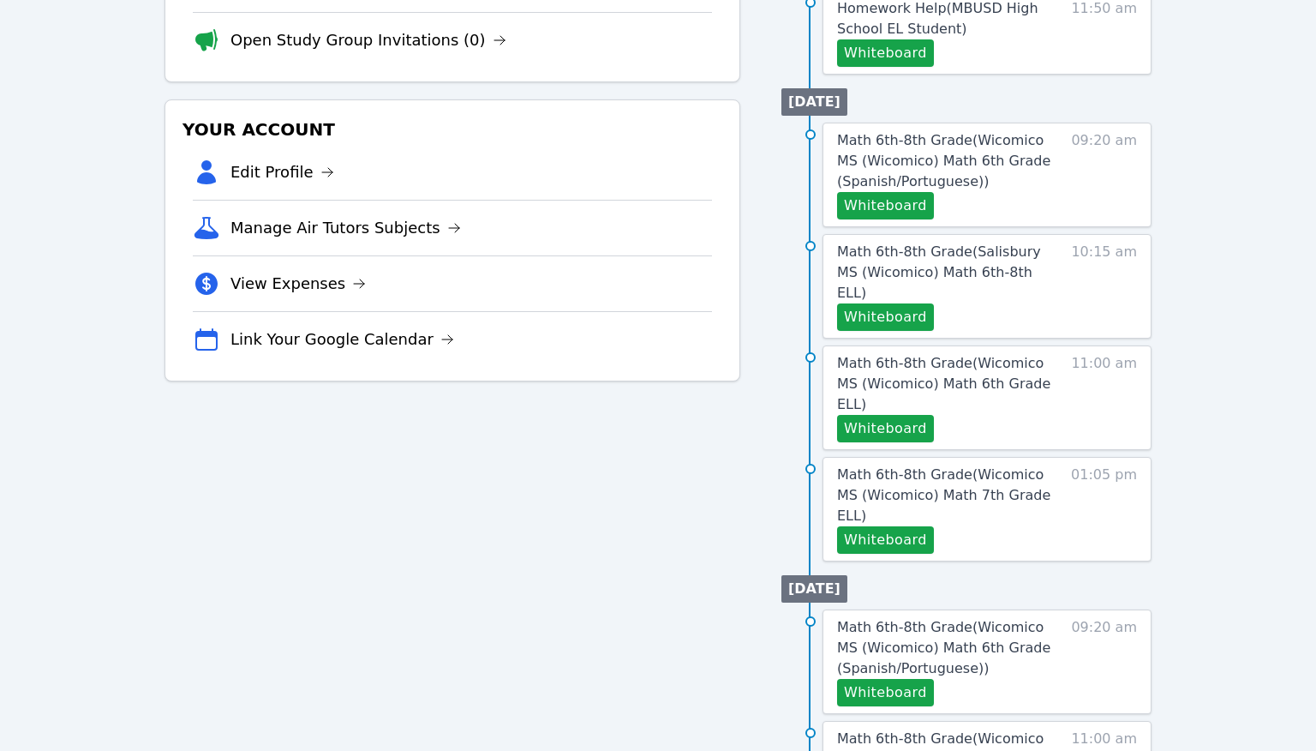
scroll to position [382, 0]
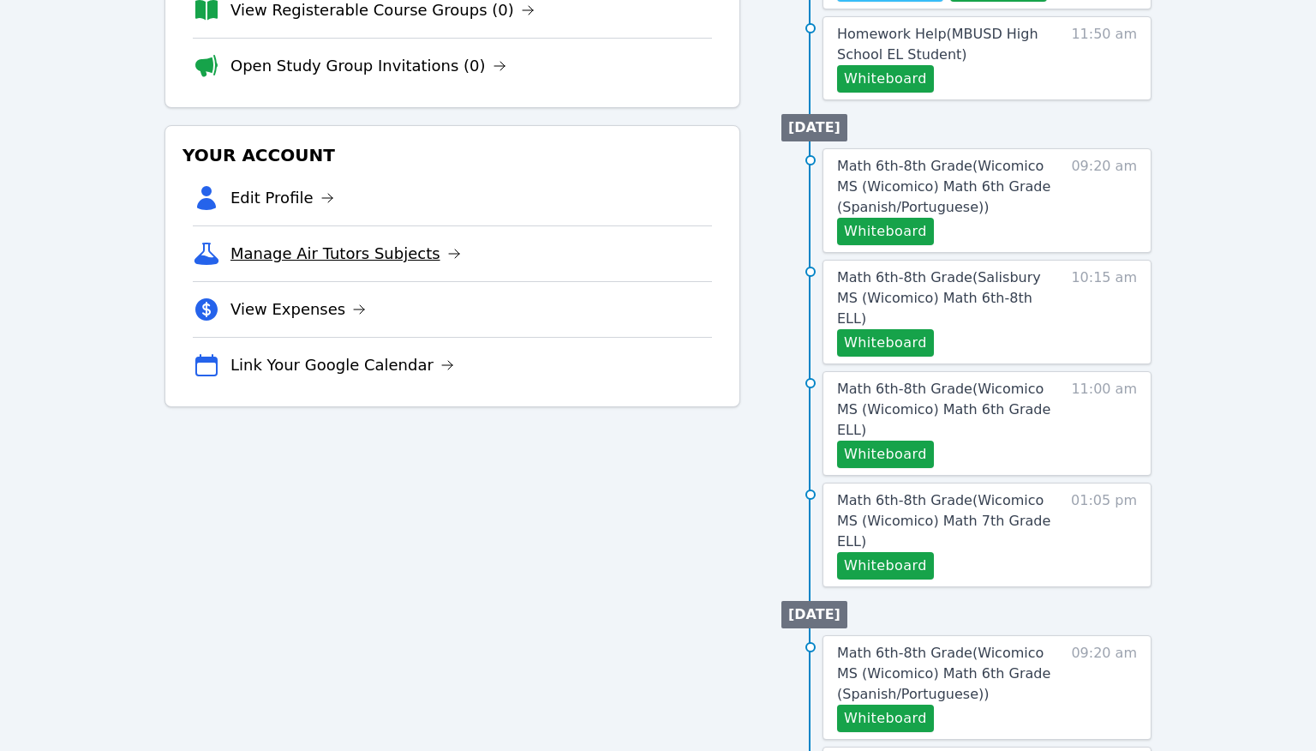
click at [350, 242] on link "Manage Air Tutors Subjects" at bounding box center [345, 254] width 230 height 24
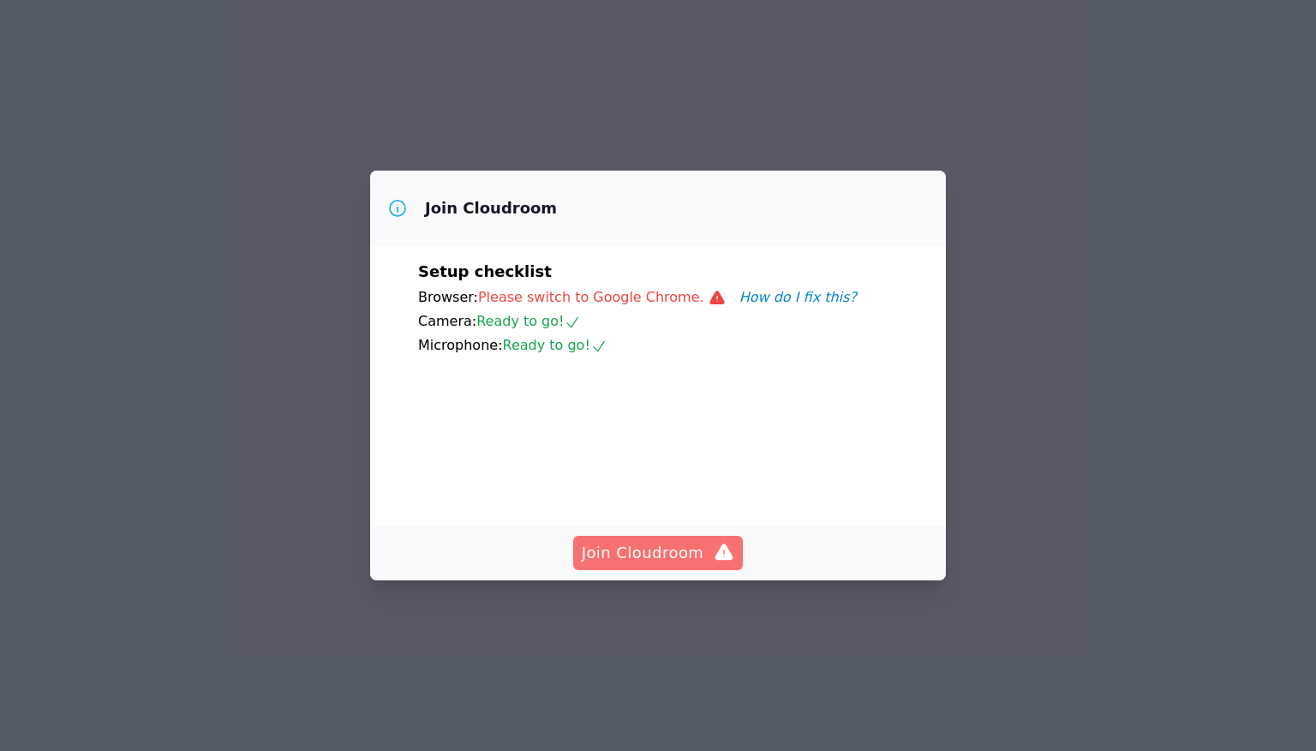
click at [663, 565] on span "Join Cloudroom" at bounding box center [658, 553] width 153 height 24
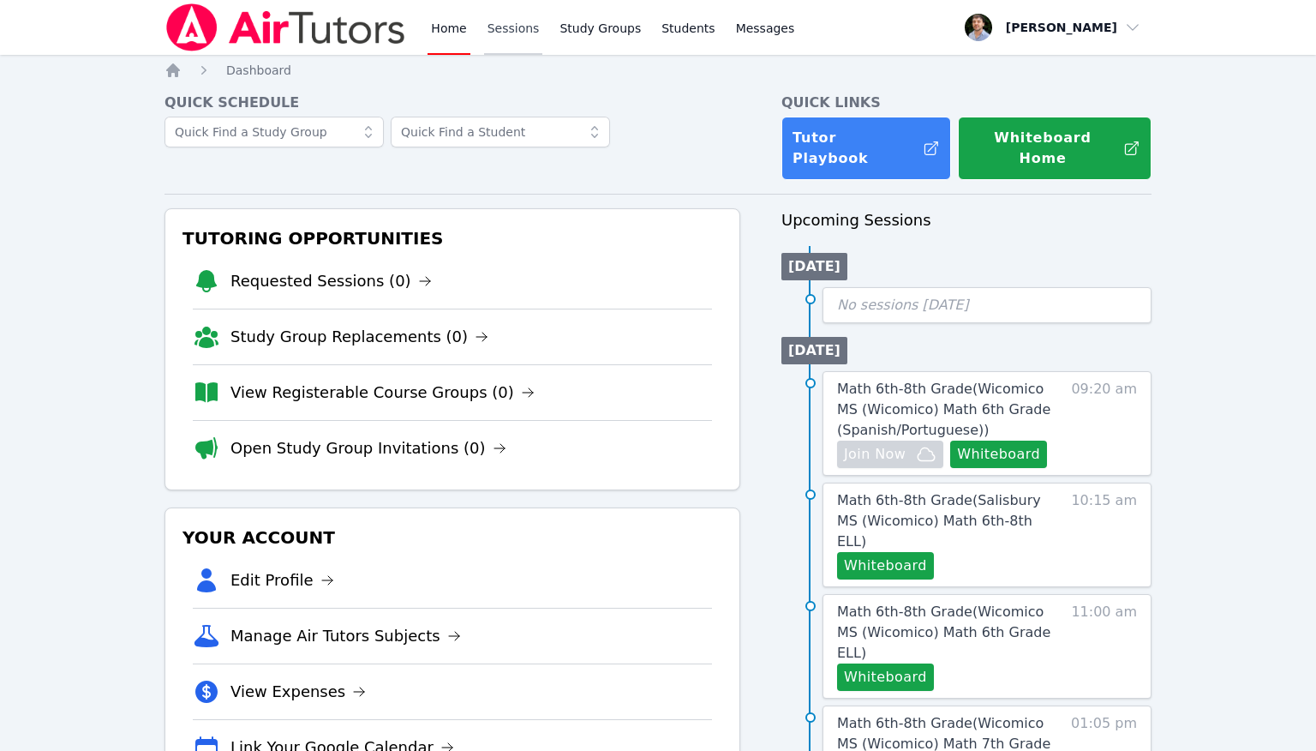
click at [505, 31] on link "Sessions" at bounding box center [513, 27] width 59 height 55
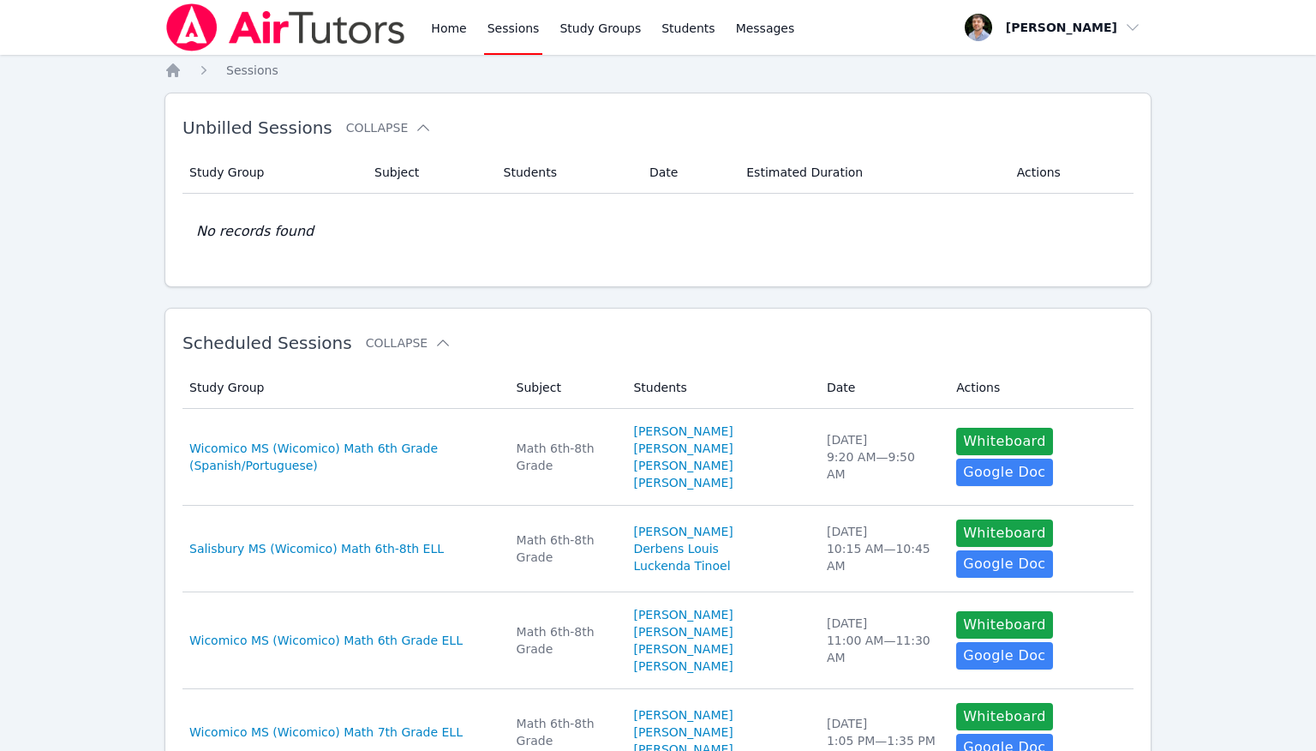
click at [426, 30] on div "Home Sessions Study Groups Students Messages" at bounding box center [480, 27] width 633 height 55
click at [448, 30] on link "Home" at bounding box center [449, 27] width 42 height 55
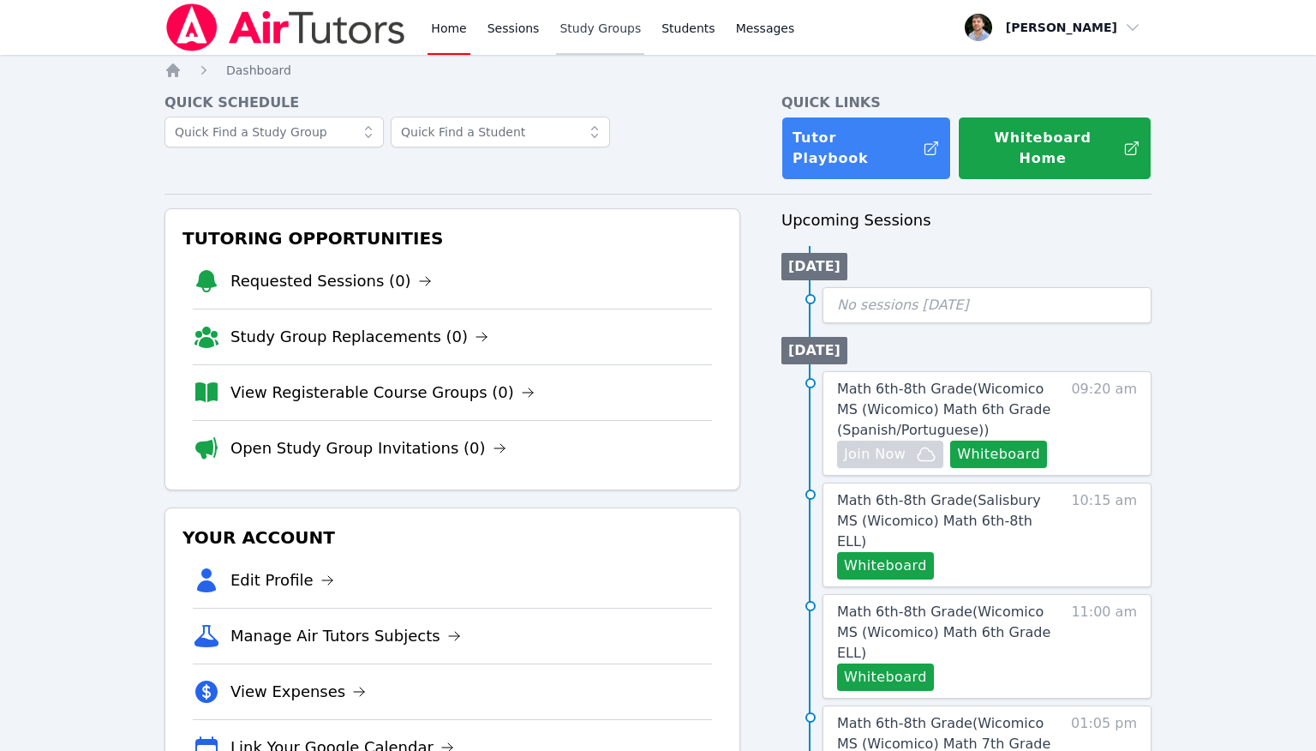
click at [553, 27] on link "Study Groups" at bounding box center [600, 27] width 88 height 55
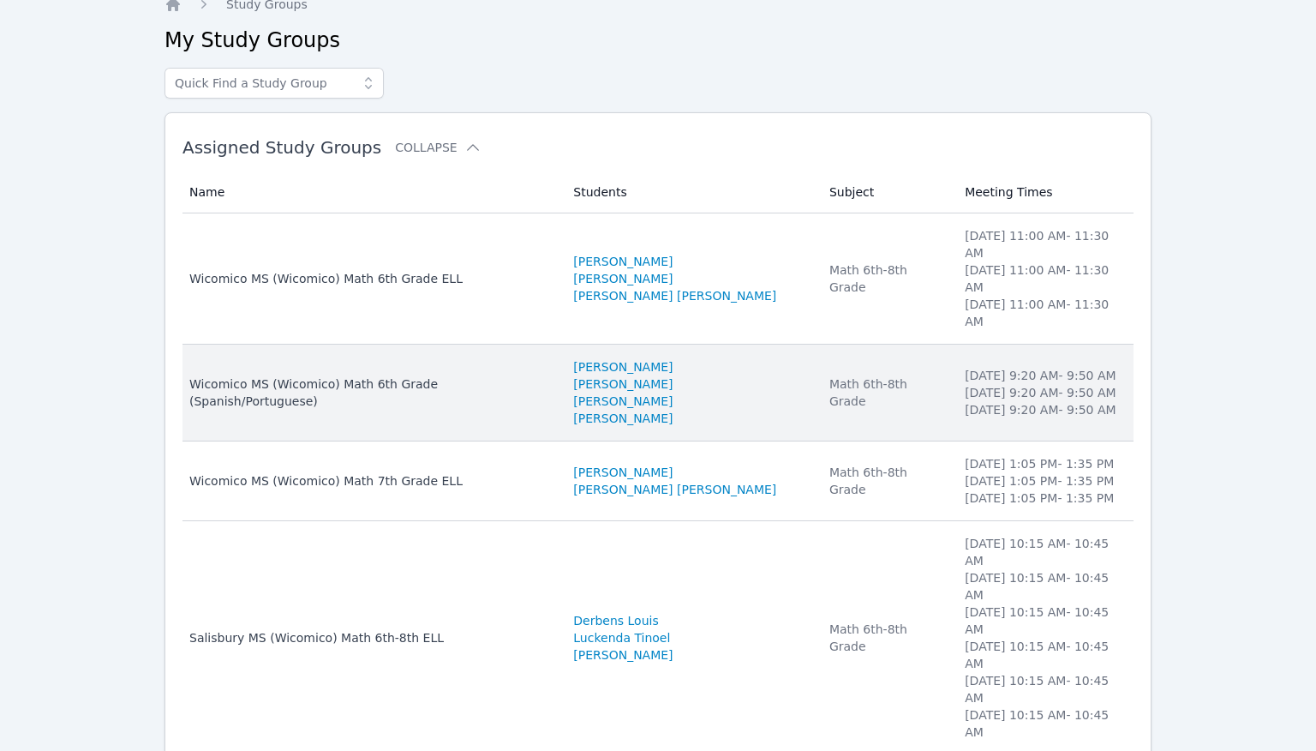
scroll to position [96, 0]
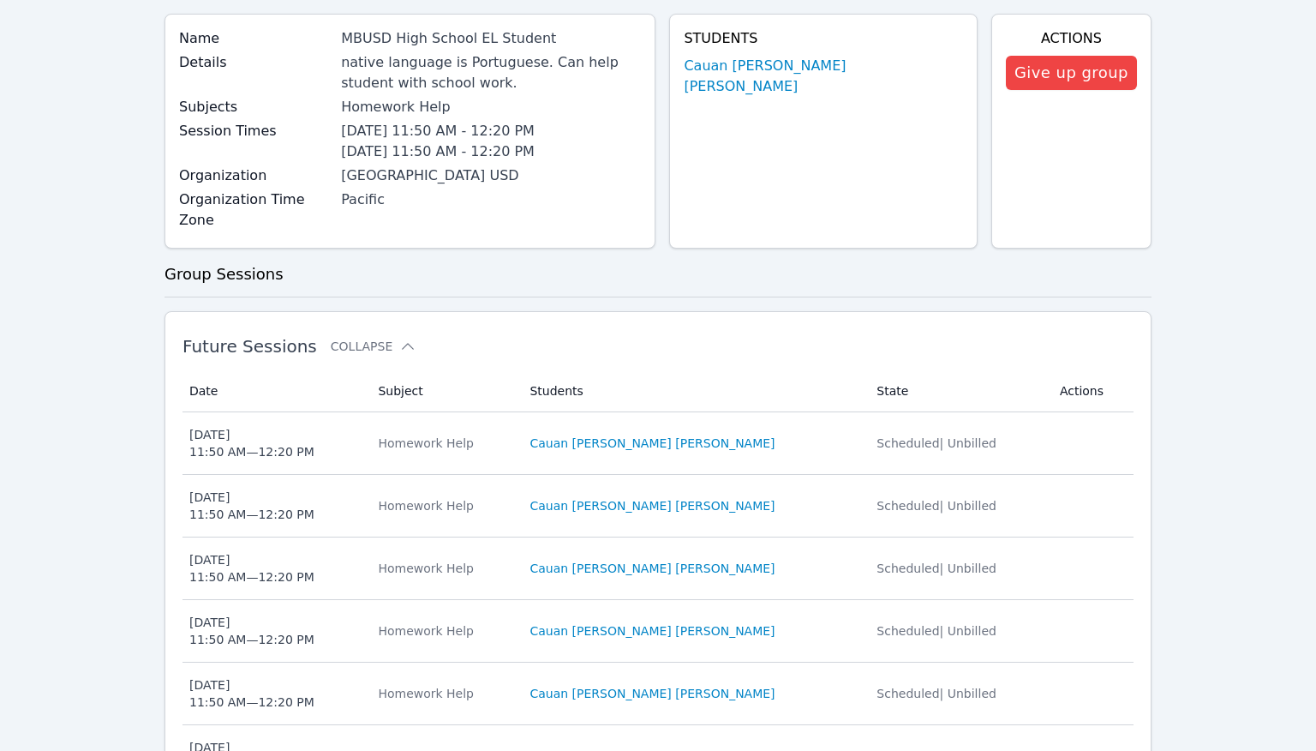
scroll to position [1002, 0]
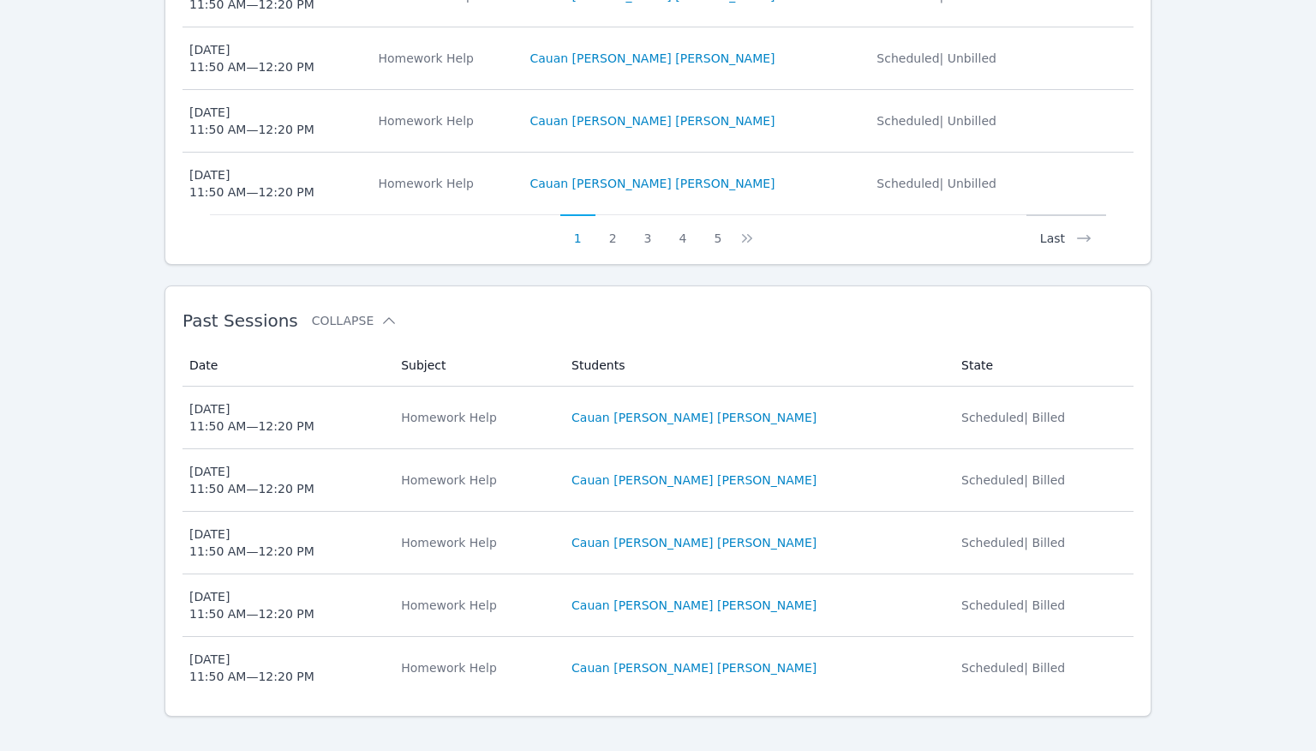
click at [553, 214] on button "Last" at bounding box center [1066, 230] width 80 height 33
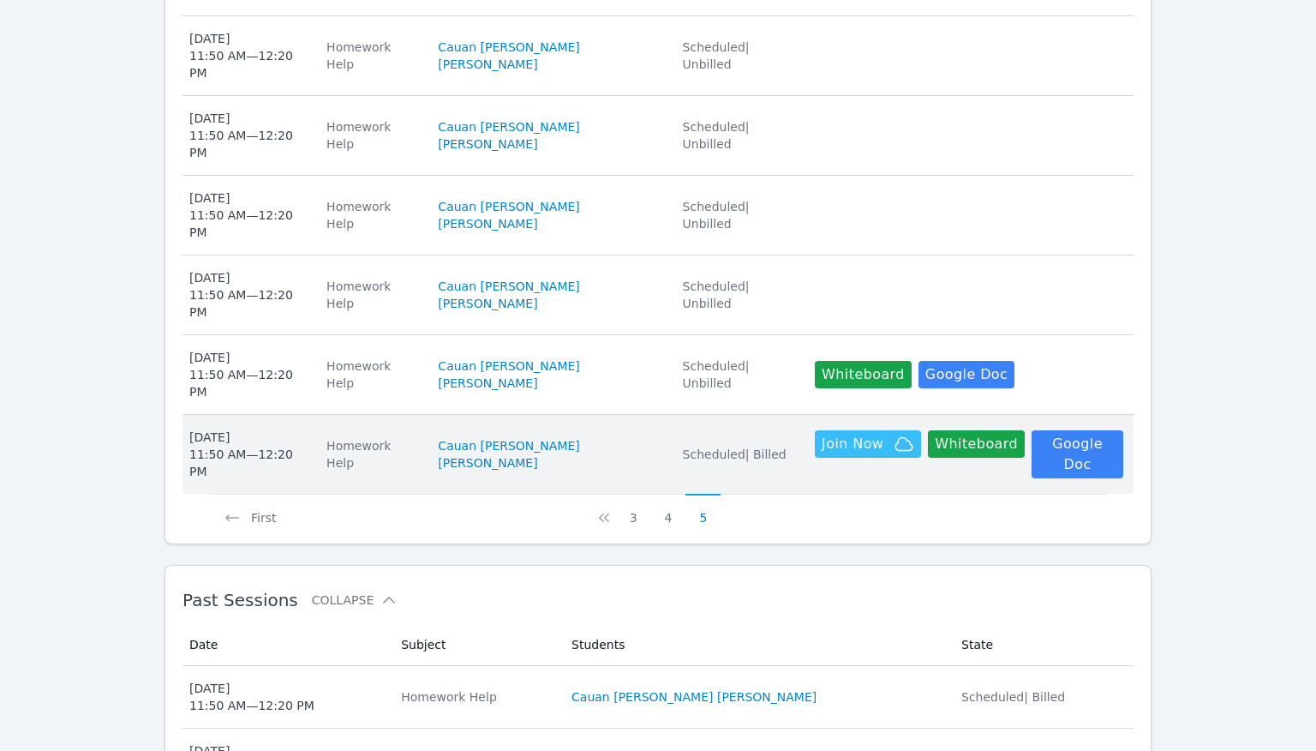
scroll to position [718, 0]
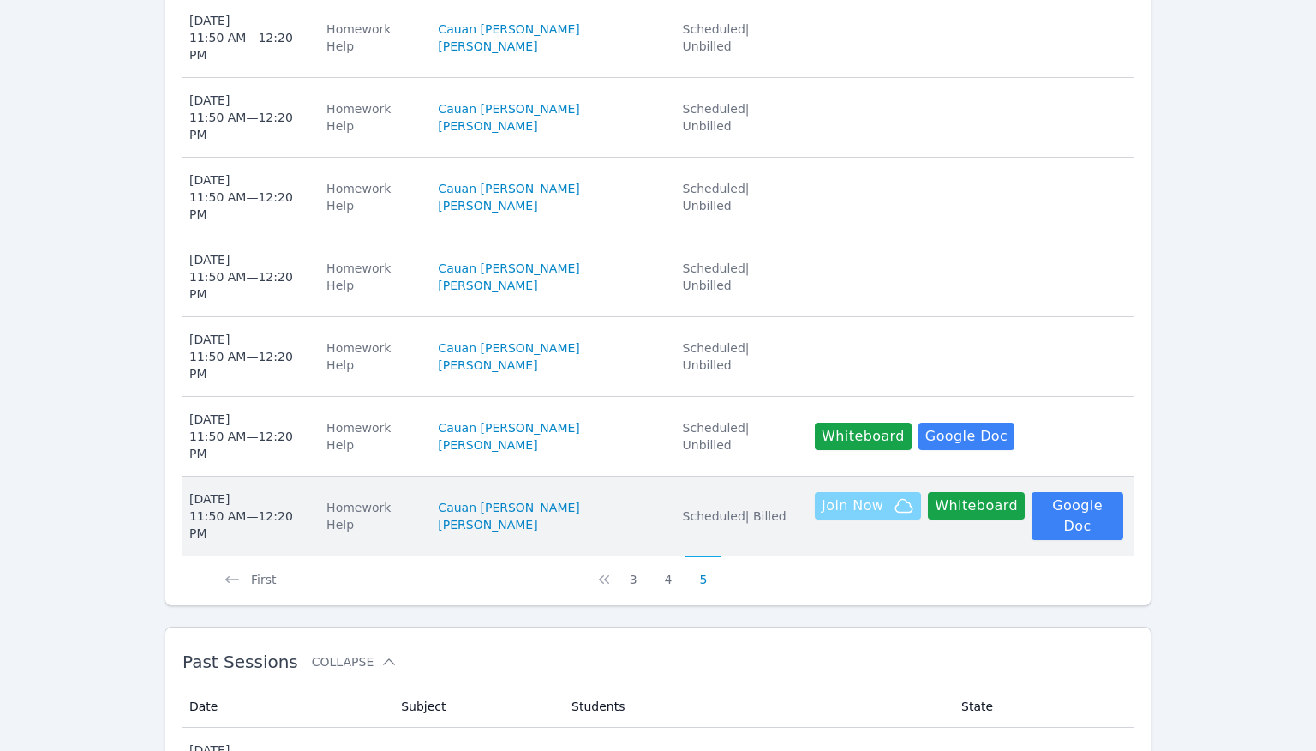
click at [553, 499] on icon "button" at bounding box center [904, 505] width 17 height 13
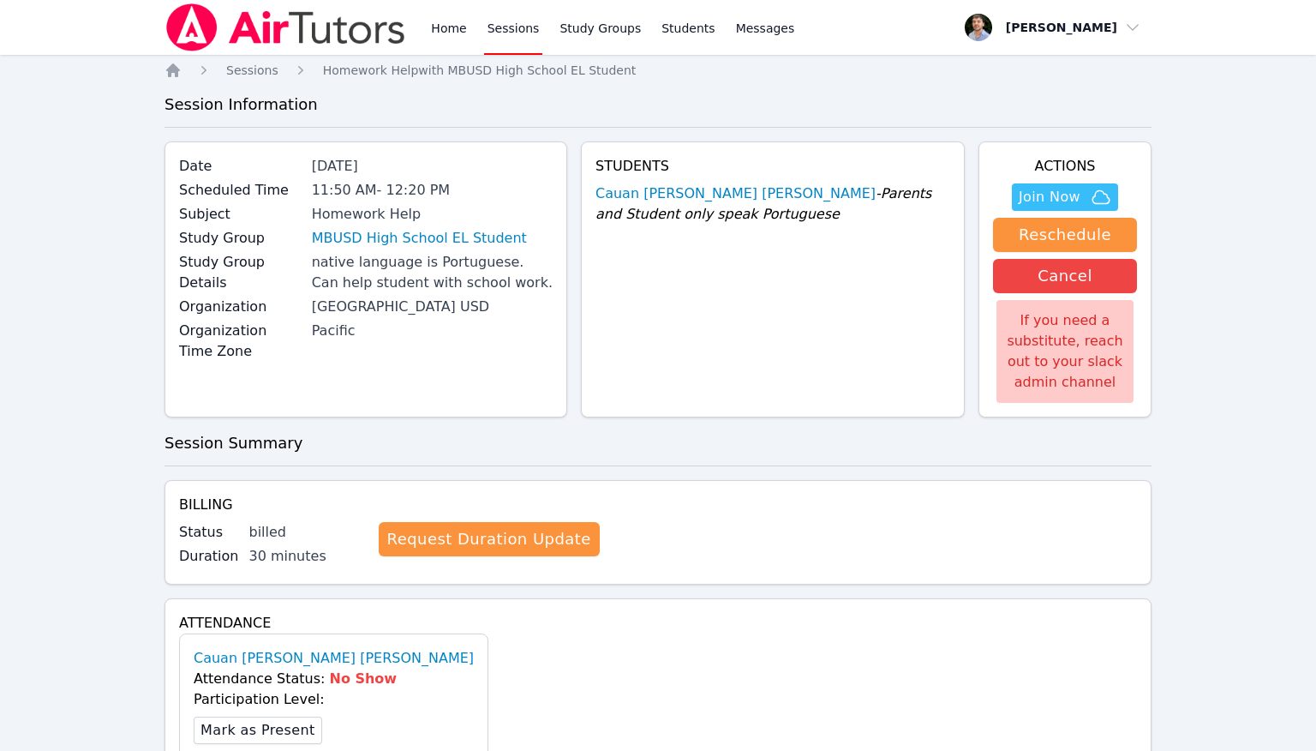
click at [553, 82] on div "Home Sessions Homework Help with MBUSD High School EL Student Session Informati…" at bounding box center [657, 588] width 987 height 1052
click at [456, 25] on link "Home" at bounding box center [449, 27] width 42 height 55
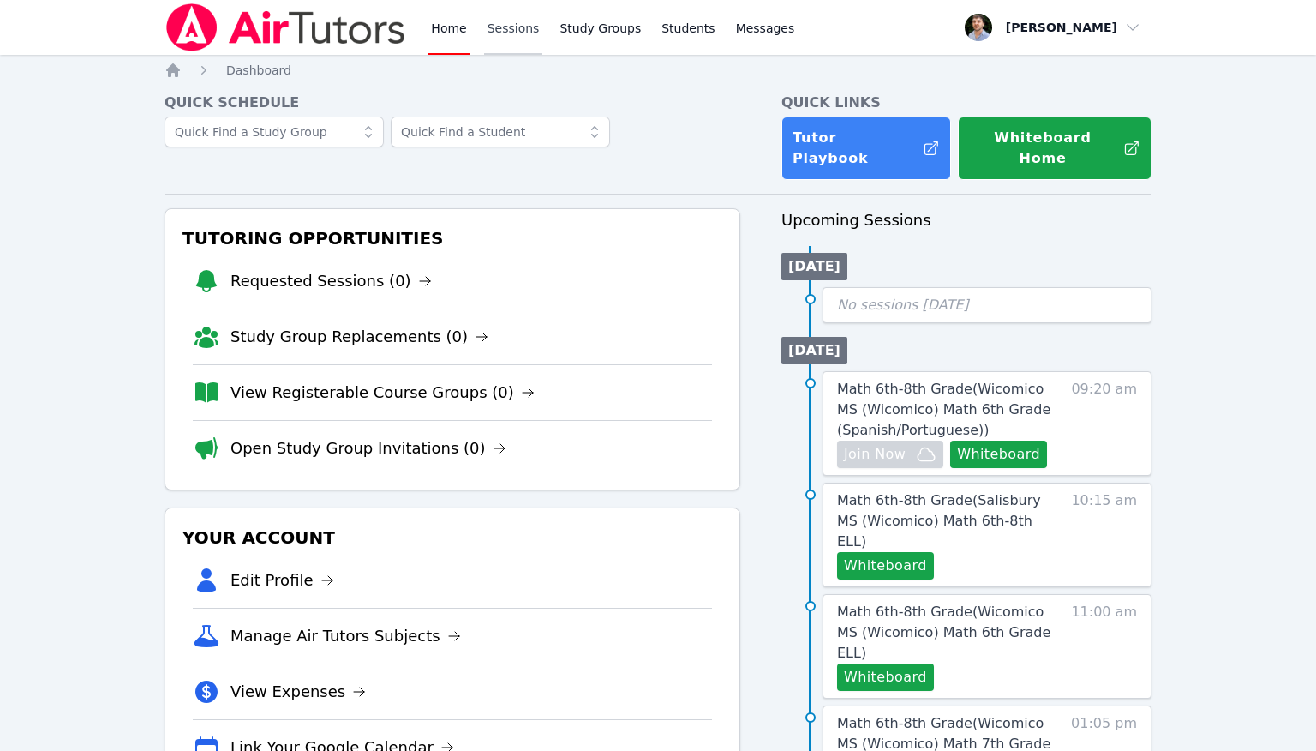
click at [487, 25] on link "Sessions" at bounding box center [513, 27] width 59 height 55
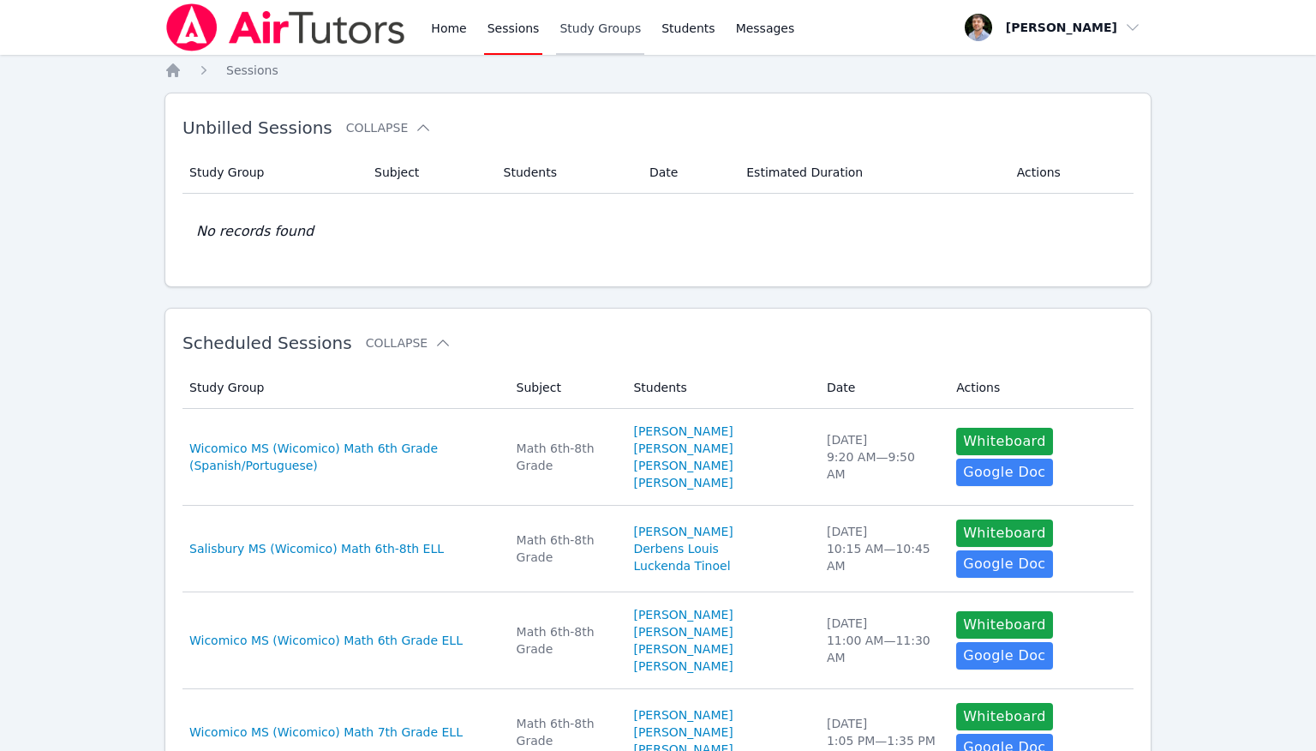
click at [553, 21] on link "Study Groups" at bounding box center [600, 27] width 88 height 55
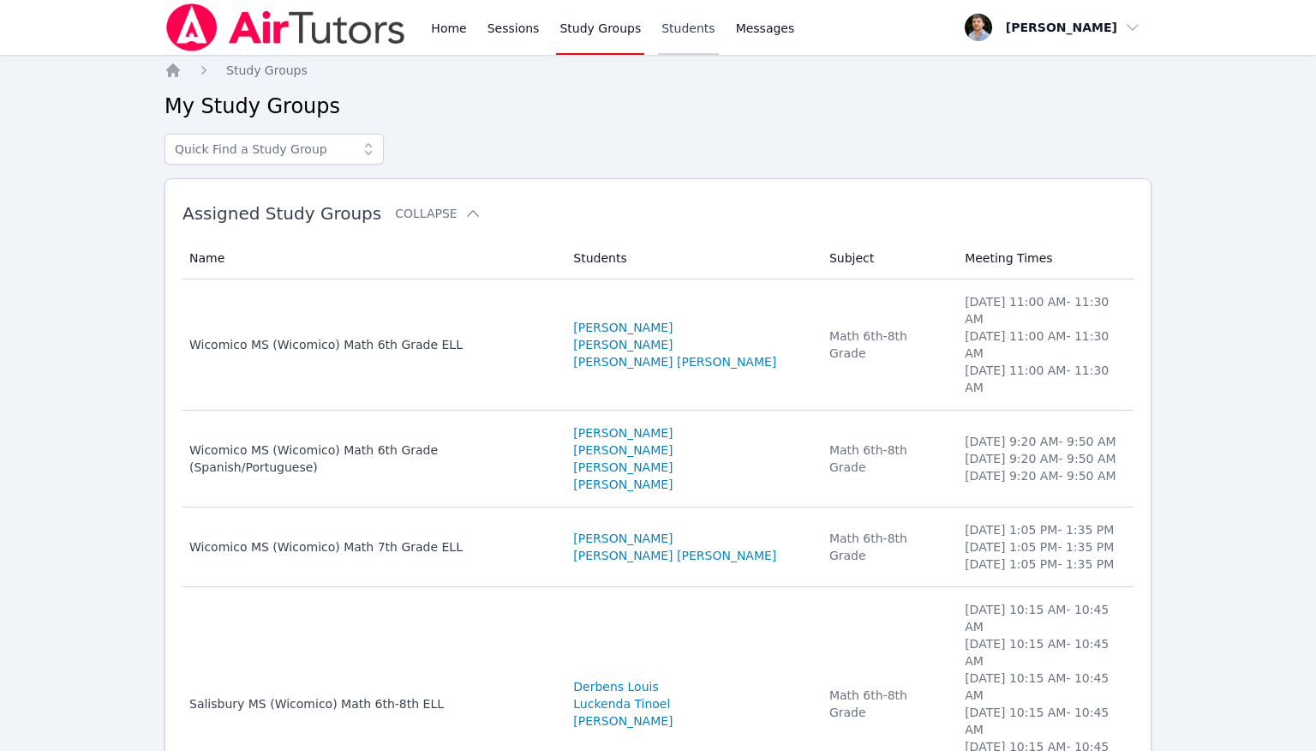
click at [553, 32] on link "Students" at bounding box center [688, 27] width 60 height 55
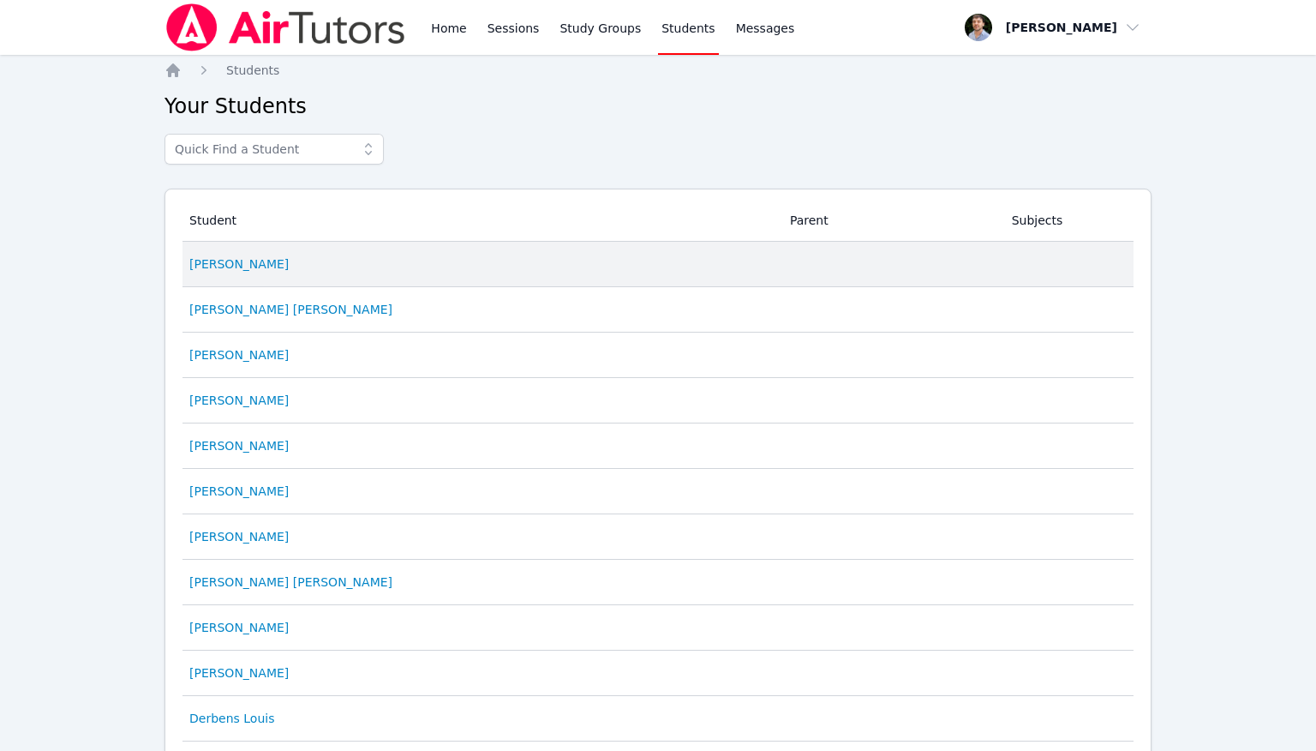
click at [358, 254] on td "Student [PERSON_NAME]" at bounding box center [480, 264] width 597 height 45
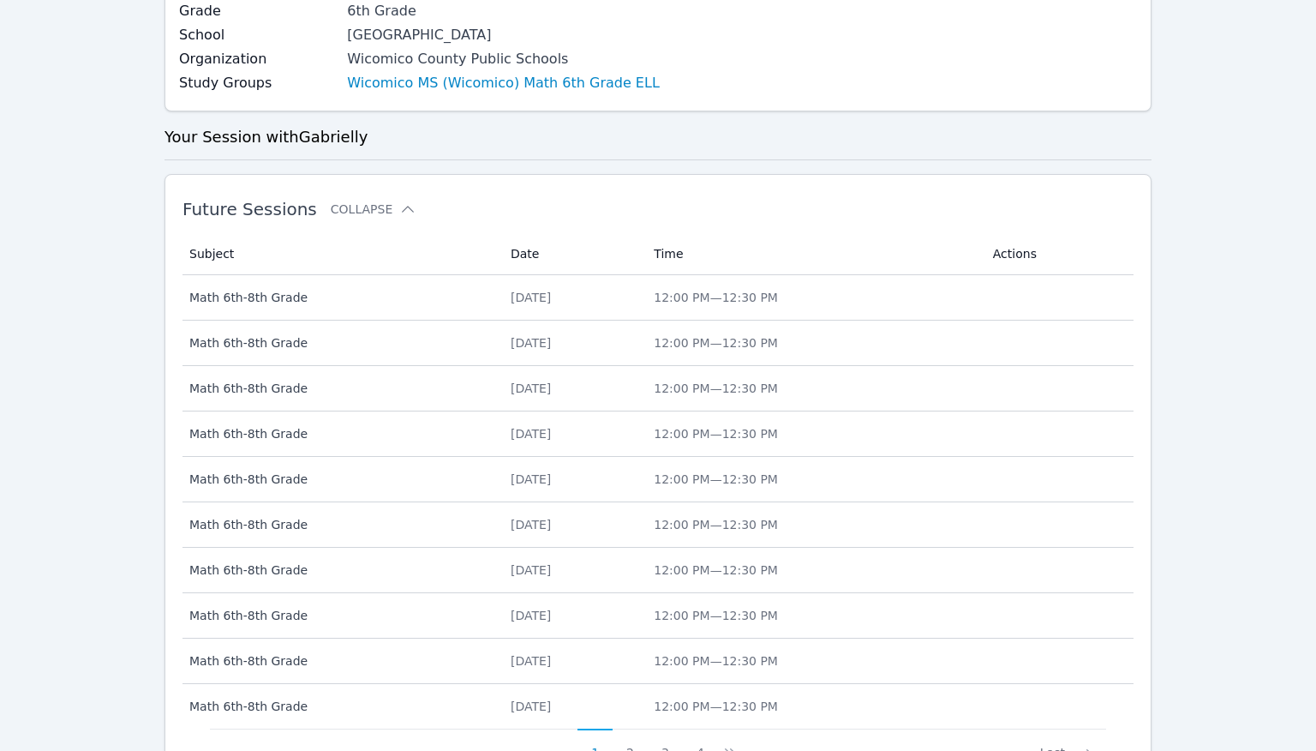
scroll to position [749, 0]
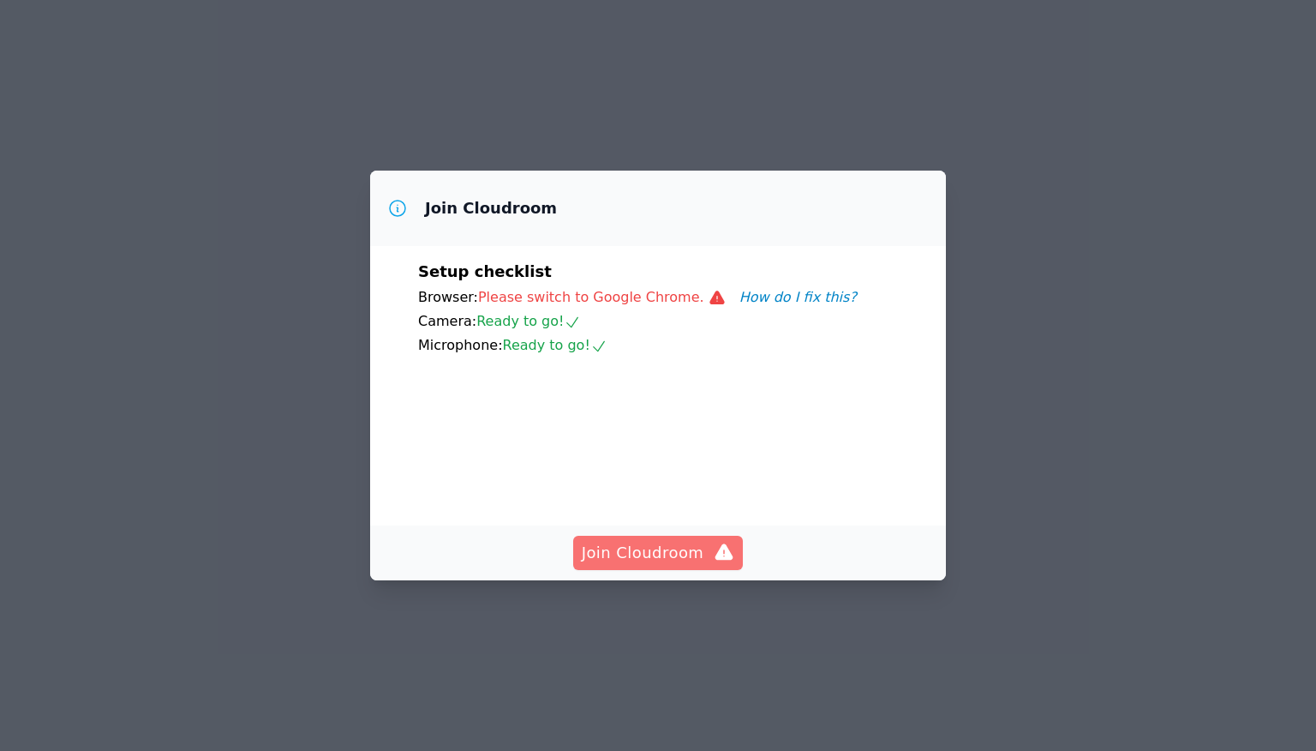
click at [643, 570] on button "Join Cloudroom" at bounding box center [658, 552] width 170 height 34
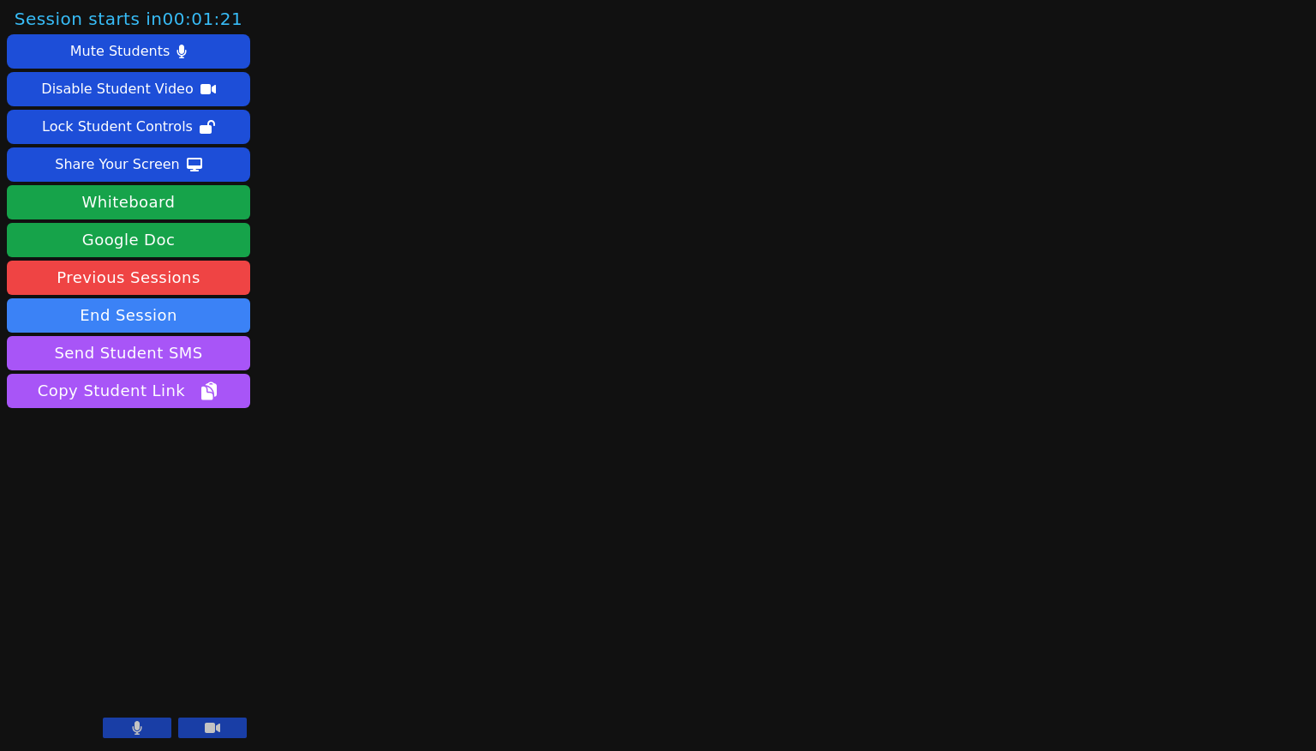
click at [210, 717] on video at bounding box center [128, 675] width 243 height 137
click at [210, 722] on icon at bounding box center [212, 728] width 15 height 14
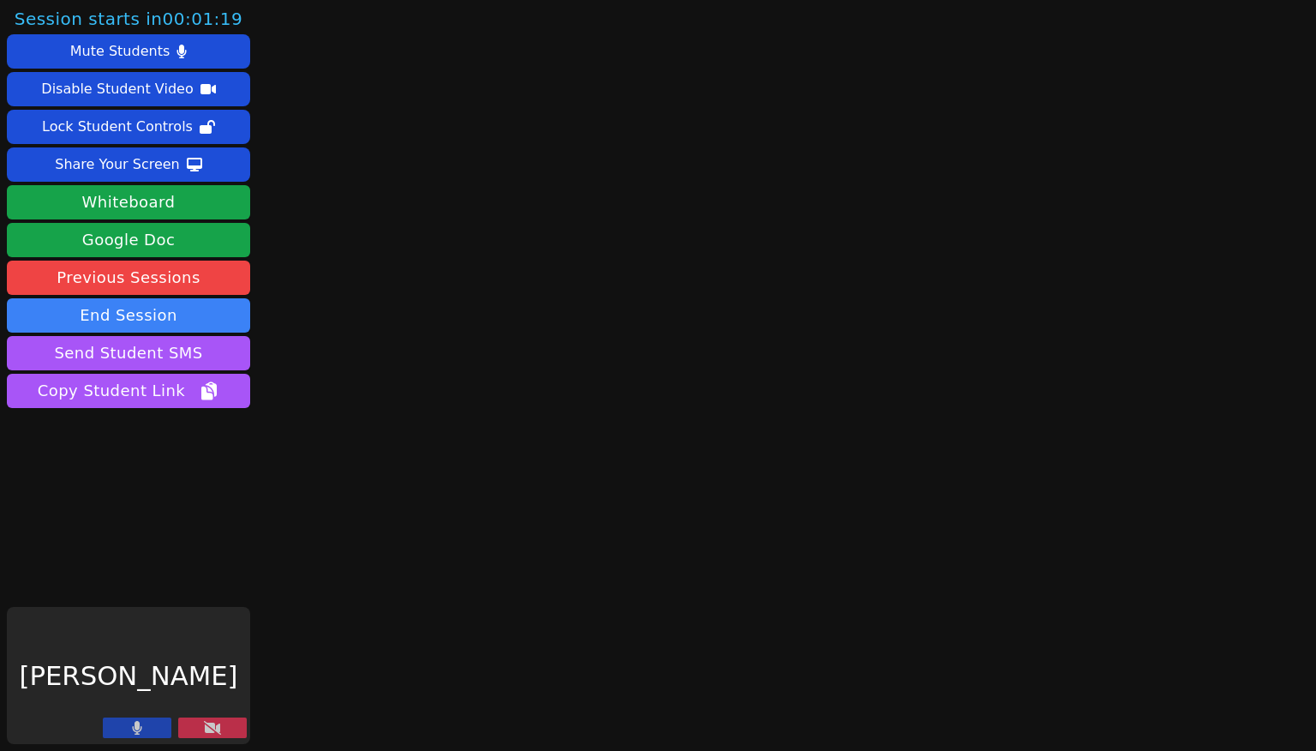
click at [155, 722] on button at bounding box center [137, 727] width 69 height 21
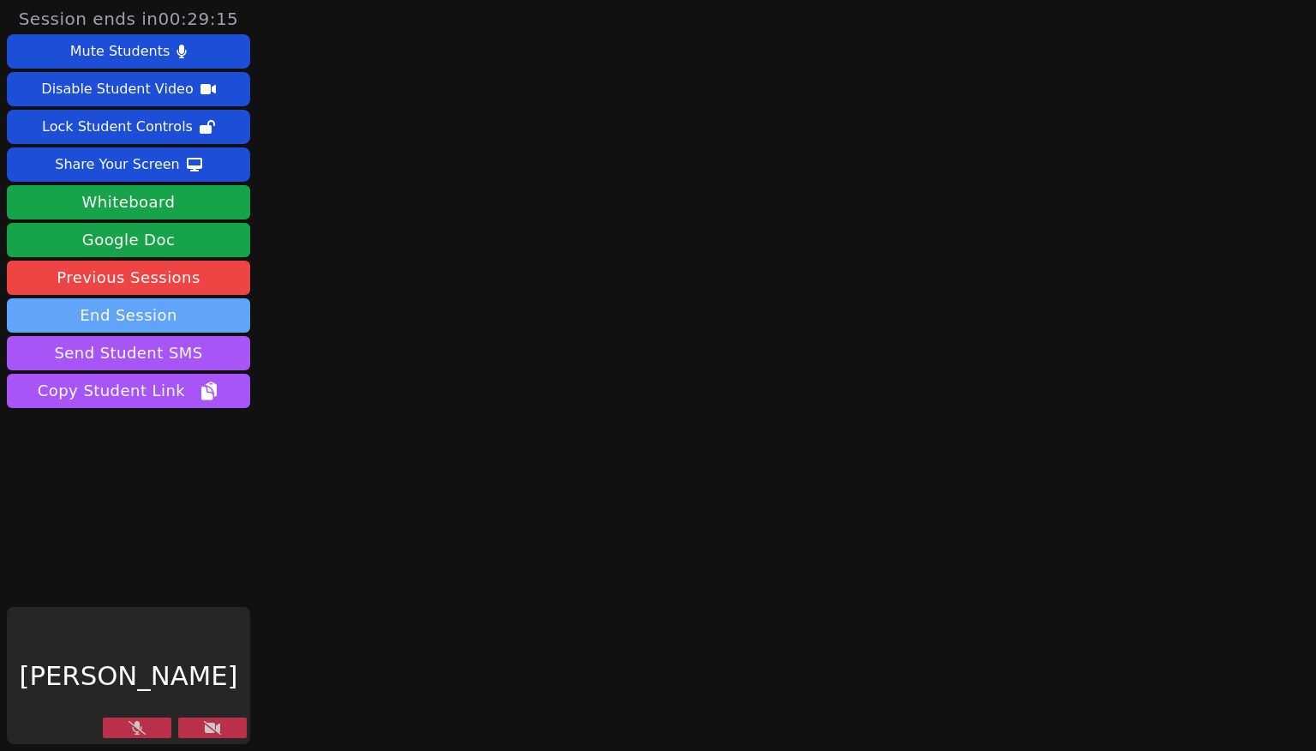
click at [179, 307] on button "End Session" at bounding box center [128, 315] width 243 height 34
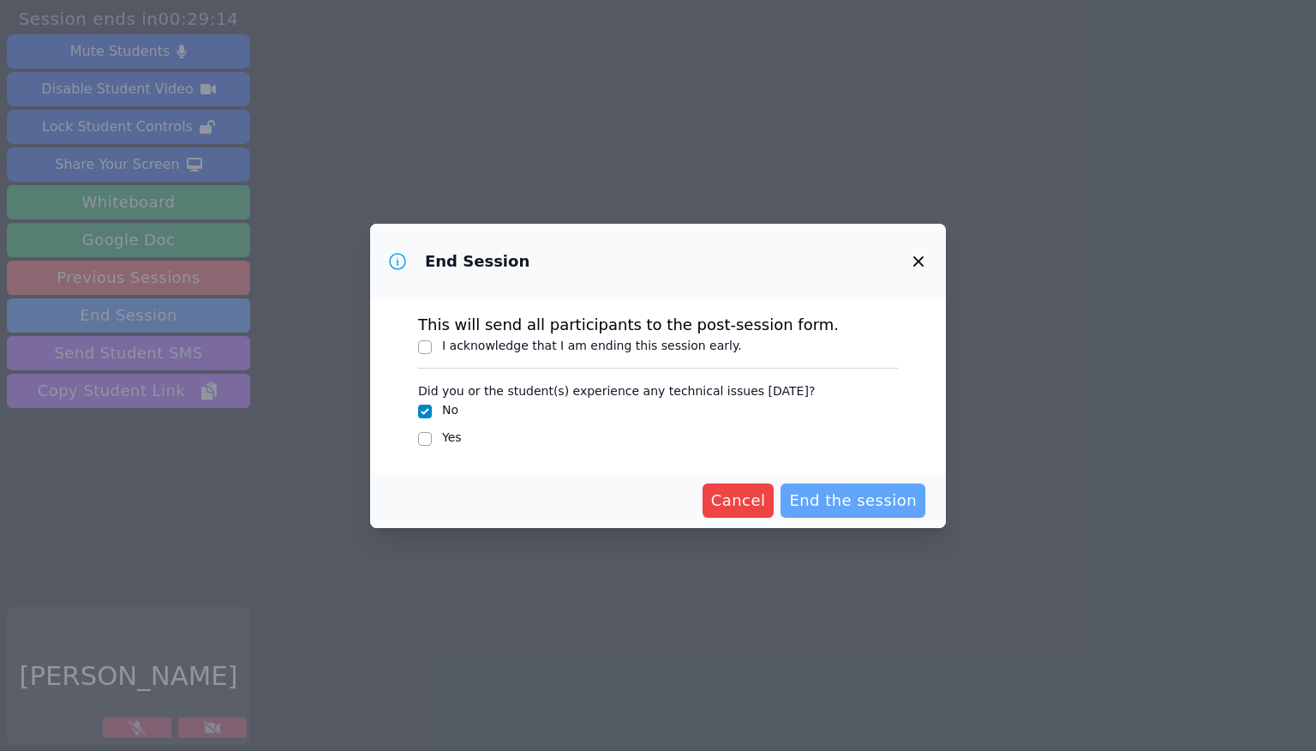
click at [875, 500] on span "End the session" at bounding box center [853, 500] width 128 height 24
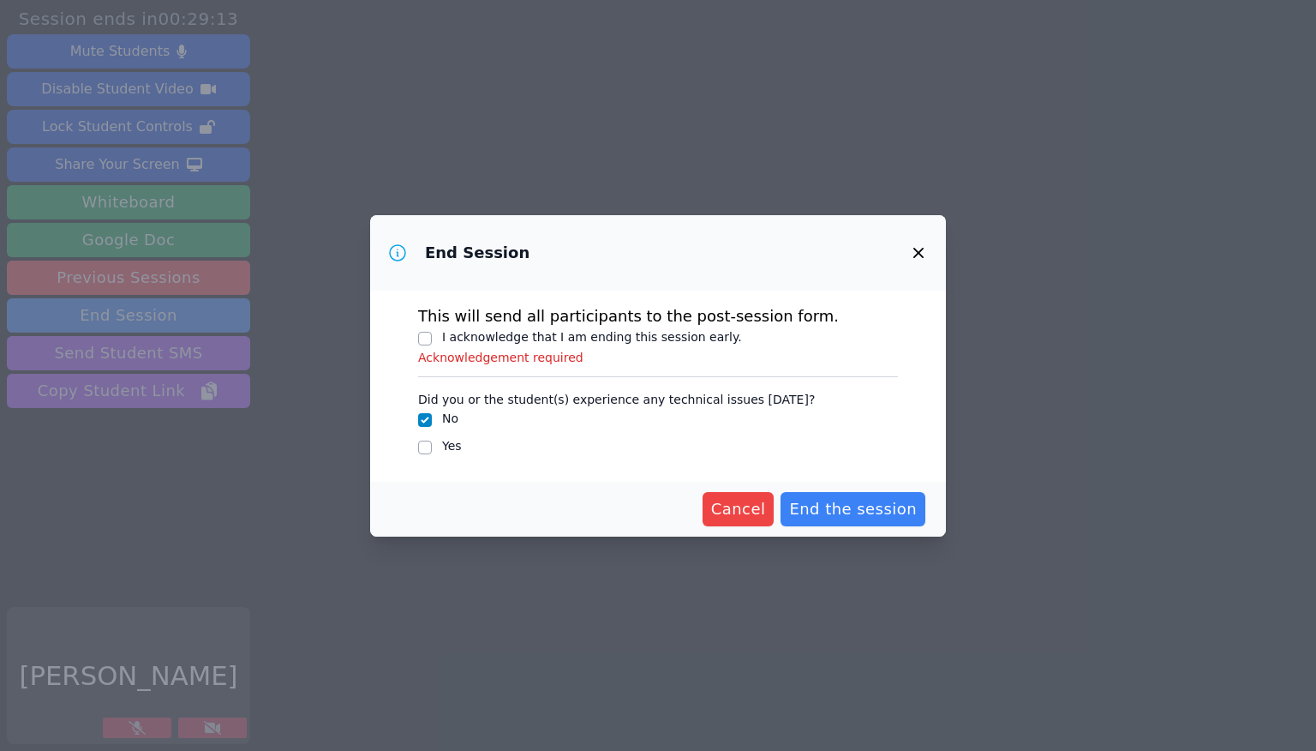
click at [652, 326] on p "This will send all participants to the post-session form." at bounding box center [658, 316] width 480 height 24
click at [627, 333] on label "I acknowledge that I am ending this session early." at bounding box center [592, 337] width 300 height 14
click at [432, 333] on input "I acknowledge that I am ending this session early." at bounding box center [425, 339] width 14 height 14
checkbox input "true"
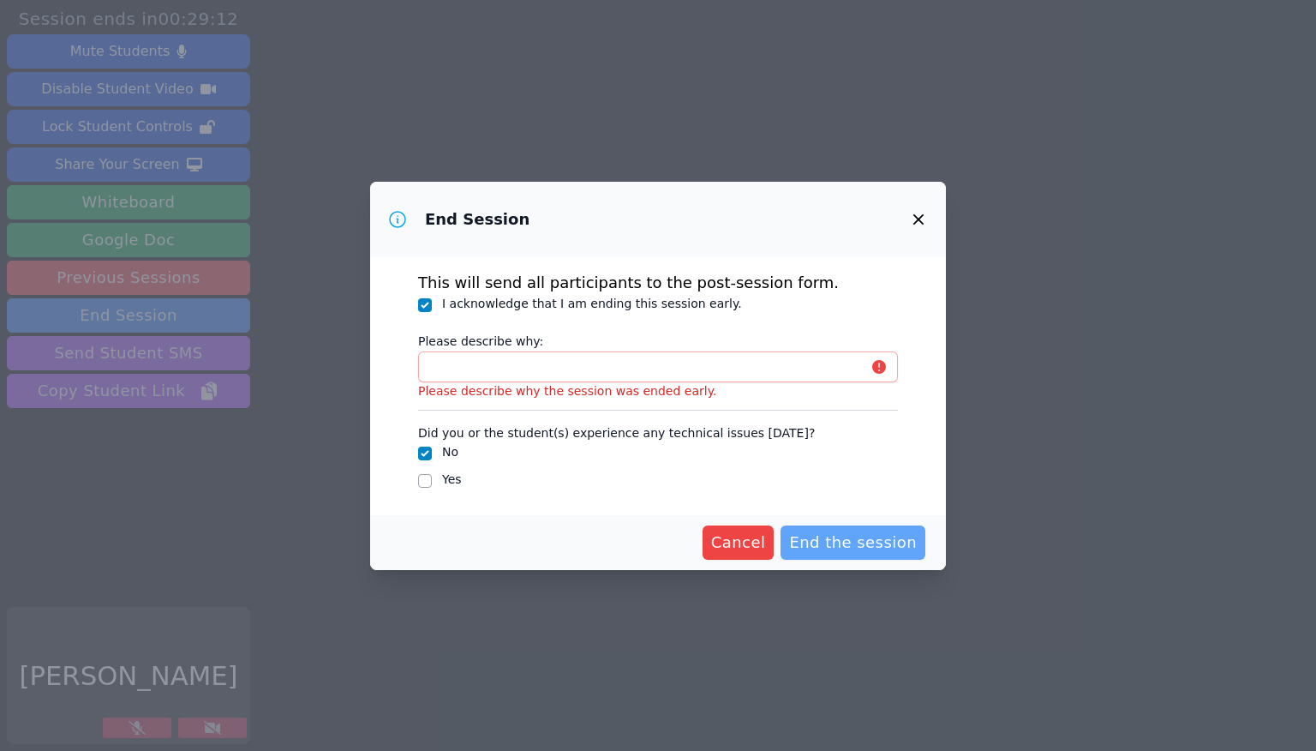
click at [888, 537] on span "End the session" at bounding box center [853, 542] width 128 height 24
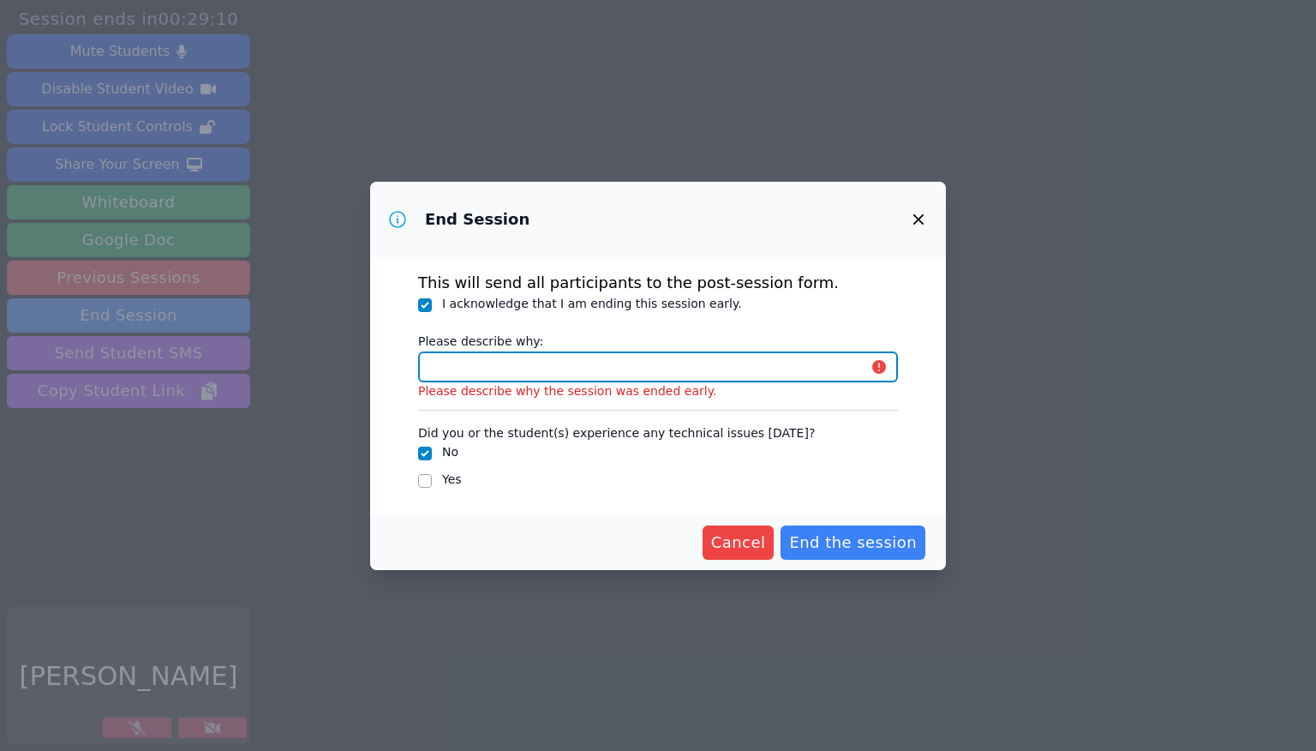
click at [817, 362] on input "Please describe why:" at bounding box center [658, 366] width 480 height 31
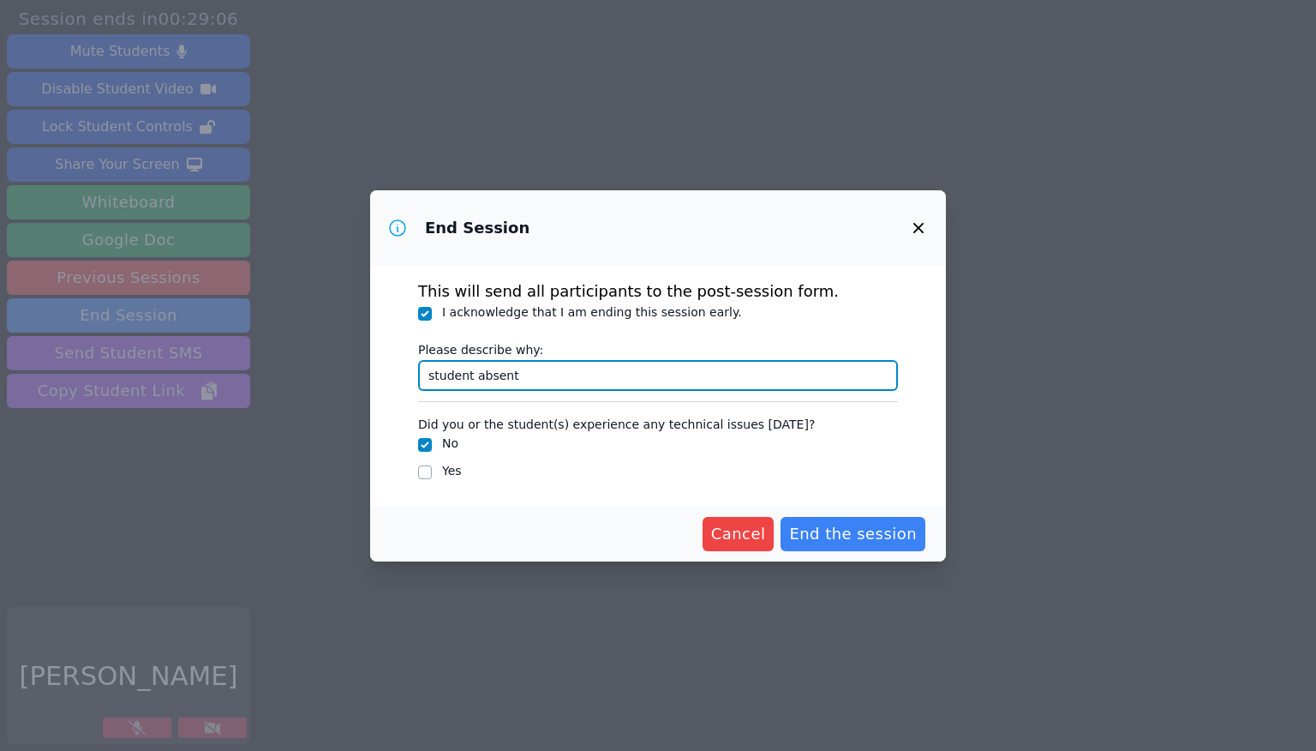
type input "student absent"
click at [780, 517] on button "End the session" at bounding box center [852, 534] width 145 height 34
